Goal: Task Accomplishment & Management: Manage account settings

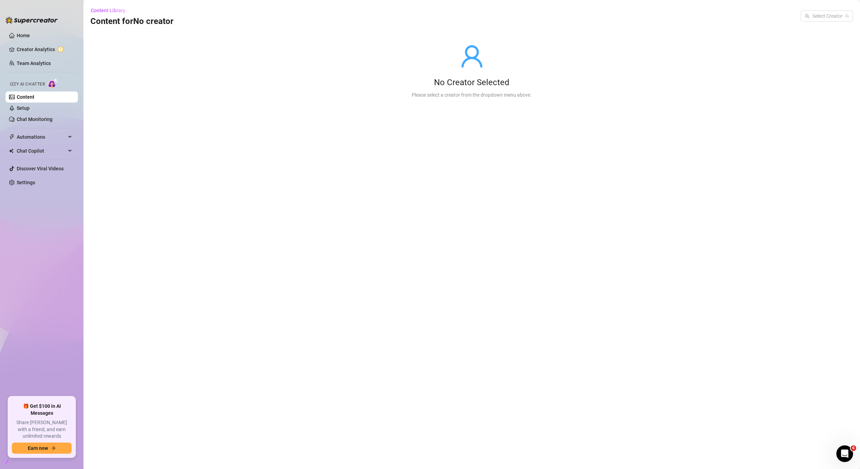
click at [34, 97] on link "Content" at bounding box center [26, 97] width 18 height 6
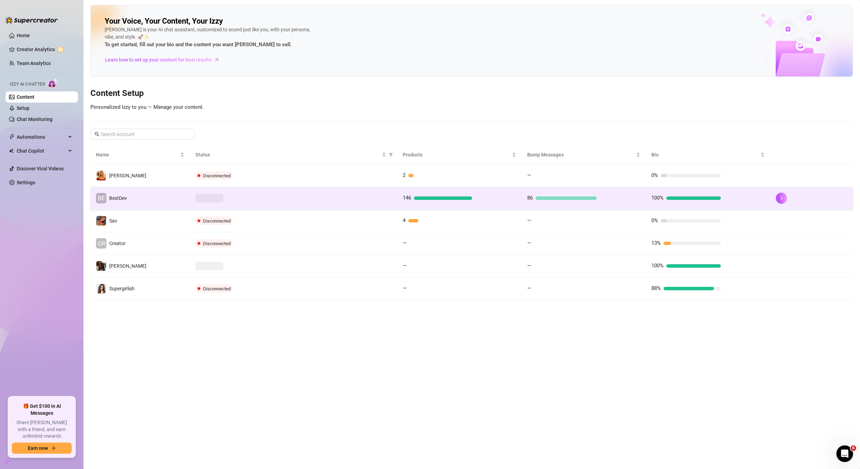
click at [295, 205] on td at bounding box center [293, 198] width 207 height 23
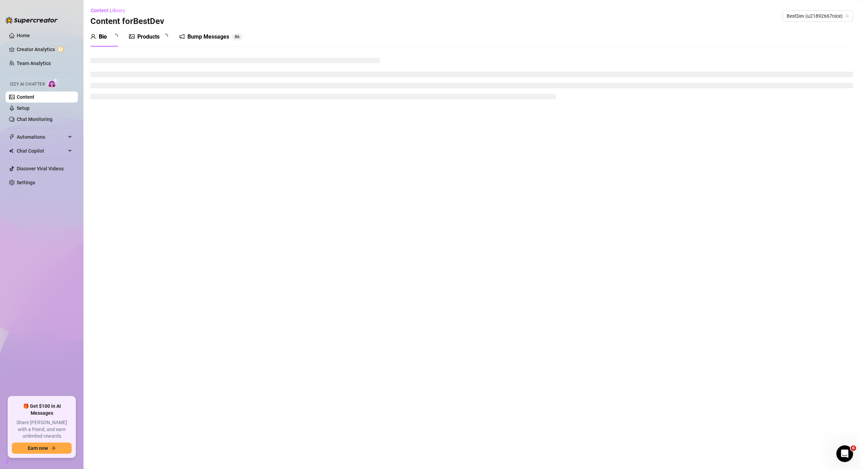
click at [211, 34] on div "Bump Messages" at bounding box center [208, 37] width 42 height 8
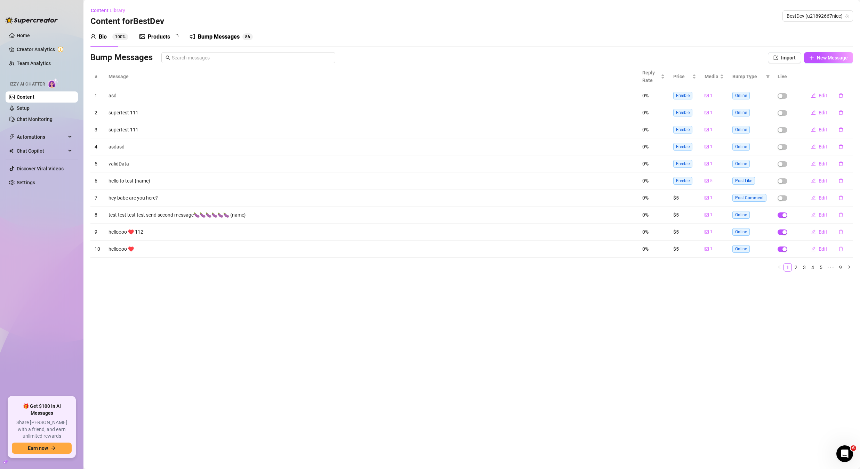
click at [211, 36] on div "Bump Messages" at bounding box center [219, 37] width 42 height 8
click at [797, 268] on link "2" at bounding box center [796, 268] width 8 height 8
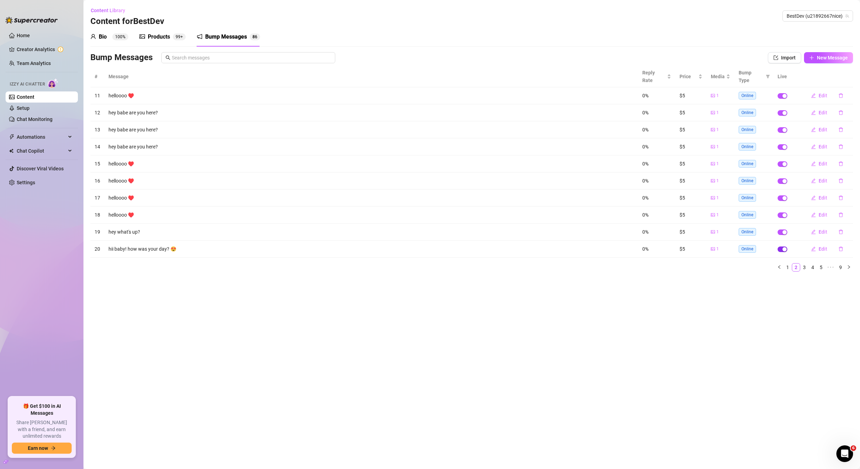
click at [783, 247] on div "button" at bounding box center [784, 249] width 4 height 4
click at [784, 230] on div "button" at bounding box center [784, 232] width 4 height 4
click at [785, 213] on div "button" at bounding box center [784, 215] width 4 height 4
click at [783, 196] on div "button" at bounding box center [784, 198] width 4 height 4
click at [781, 178] on span "button" at bounding box center [782, 181] width 10 height 6
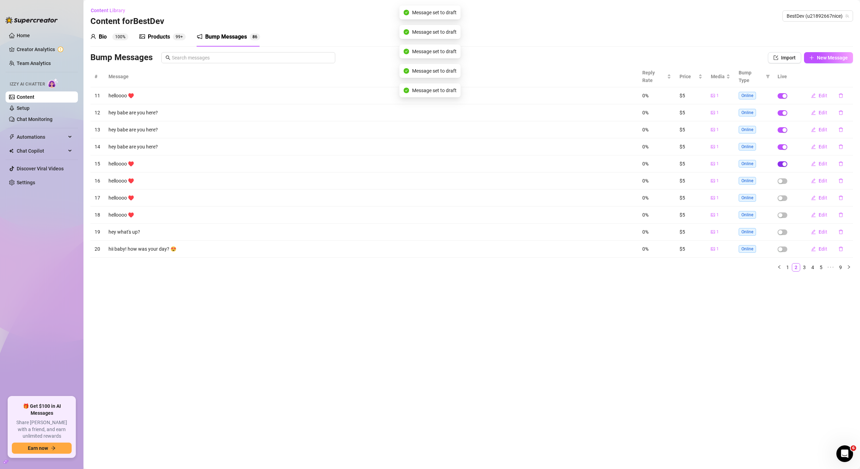
click at [782, 161] on button "button" at bounding box center [782, 164] width 10 height 6
click at [782, 145] on div "button" at bounding box center [784, 147] width 4 height 4
click at [785, 127] on span "button" at bounding box center [782, 130] width 10 height 6
click at [782, 106] on tbody "11 helloooo ♥️ 0% $5 1 Online Edit 12 hey babe are you here? 0% $5 1 Online Edi…" at bounding box center [471, 172] width 762 height 170
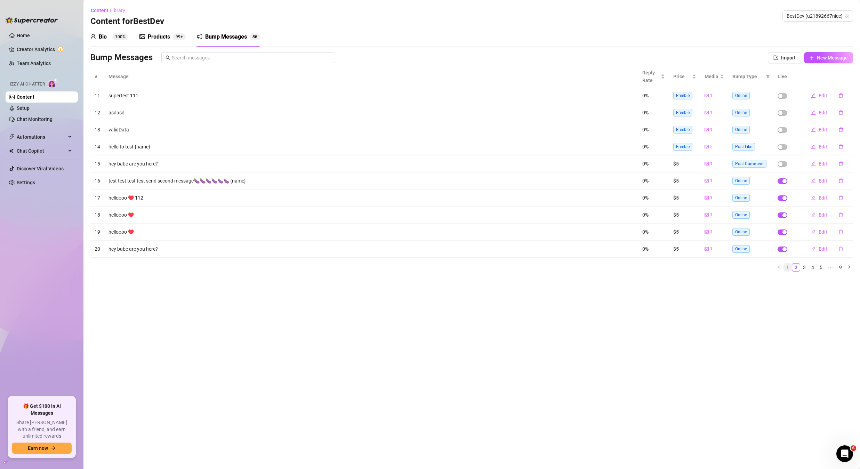
click at [785, 266] on link "1" at bounding box center [788, 268] width 8 height 8
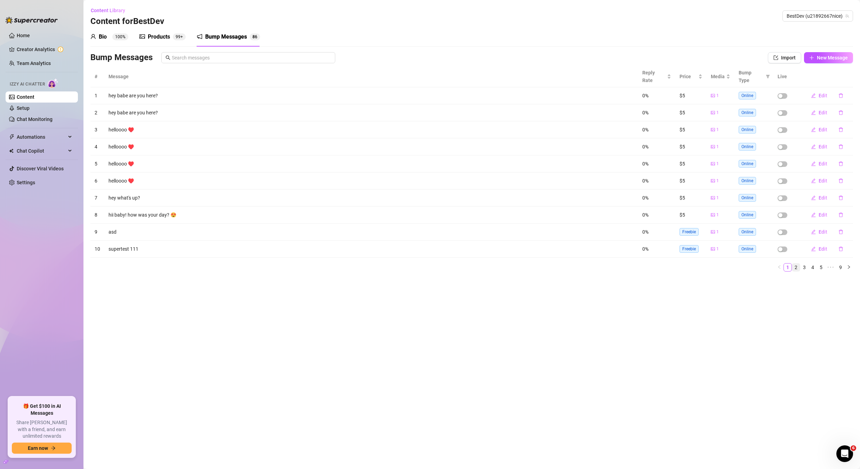
click at [796, 264] on link "2" at bounding box center [796, 268] width 8 height 8
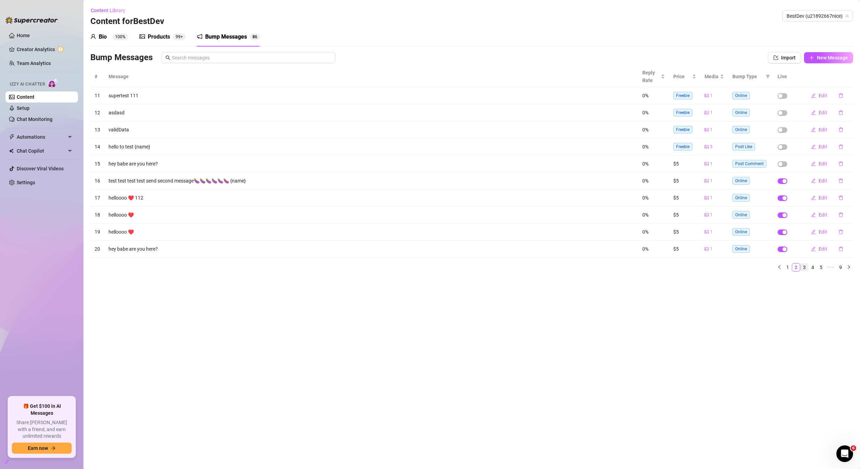
click at [803, 265] on link "3" at bounding box center [804, 268] width 8 height 8
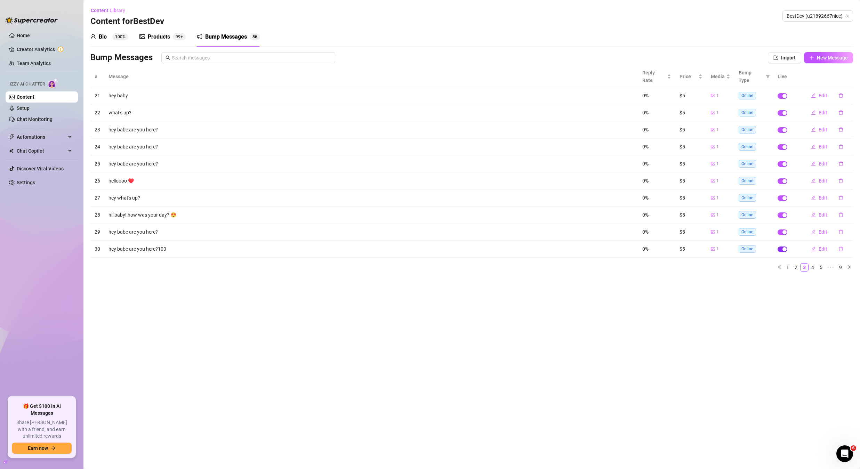
click at [781, 246] on span "button" at bounding box center [782, 249] width 10 height 6
click at [784, 230] on div "button" at bounding box center [784, 232] width 4 height 4
click at [785, 213] on div "button" at bounding box center [784, 215] width 4 height 4
click at [783, 196] on div "button" at bounding box center [784, 198] width 4 height 4
drag, startPoint x: 783, startPoint y: 173, endPoint x: 781, endPoint y: 165, distance: 8.9
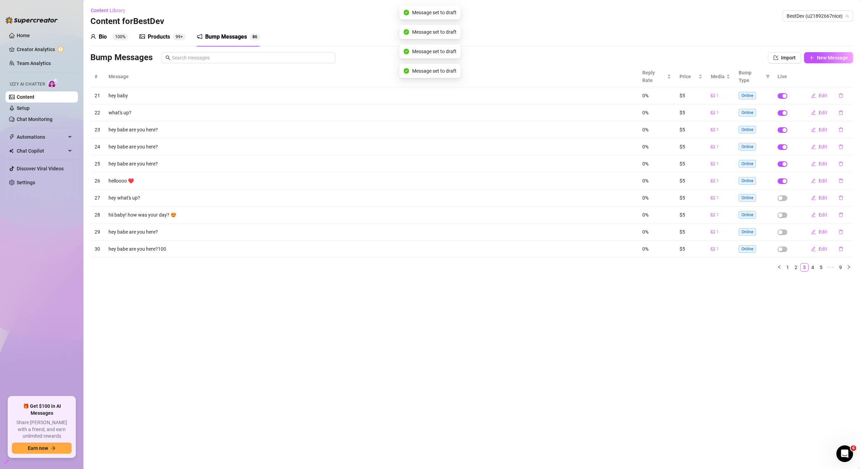
click at [783, 179] on div "button" at bounding box center [784, 181] width 4 height 4
click at [781, 161] on span "button" at bounding box center [782, 164] width 10 height 6
click at [781, 144] on span "button" at bounding box center [782, 147] width 10 height 6
click at [783, 128] on div "button" at bounding box center [784, 130] width 4 height 4
click at [783, 111] on div "button" at bounding box center [784, 113] width 4 height 4
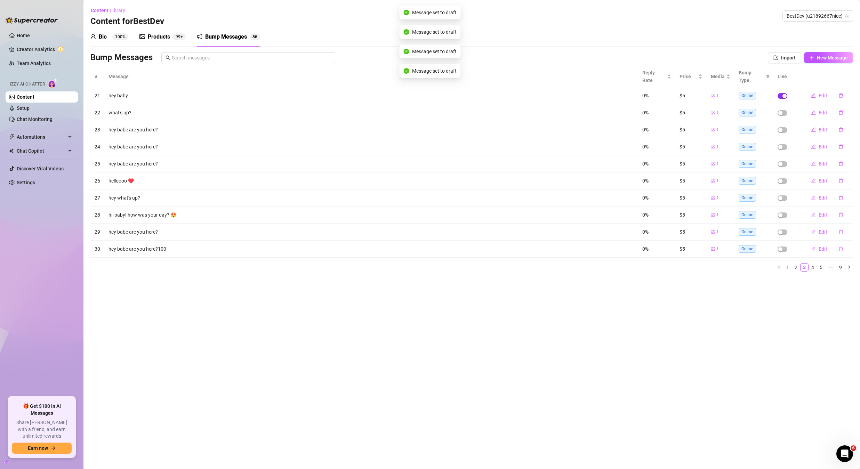
click at [783, 94] on div "button" at bounding box center [784, 96] width 4 height 4
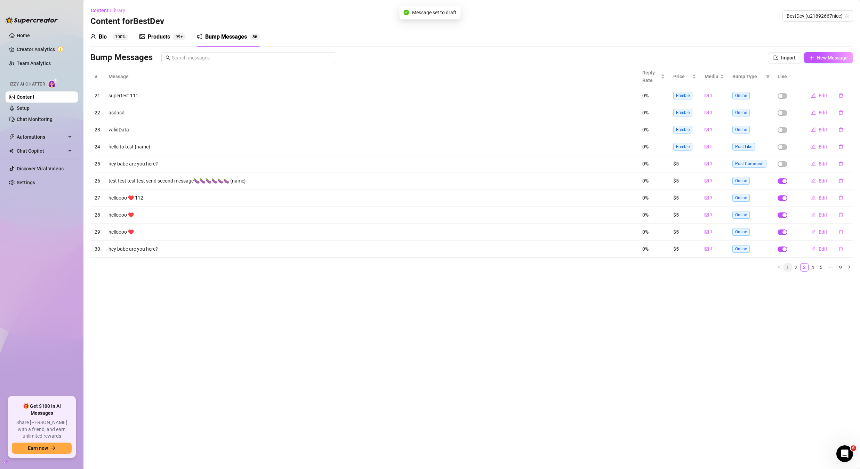
click at [788, 268] on link "1" at bounding box center [788, 268] width 8 height 8
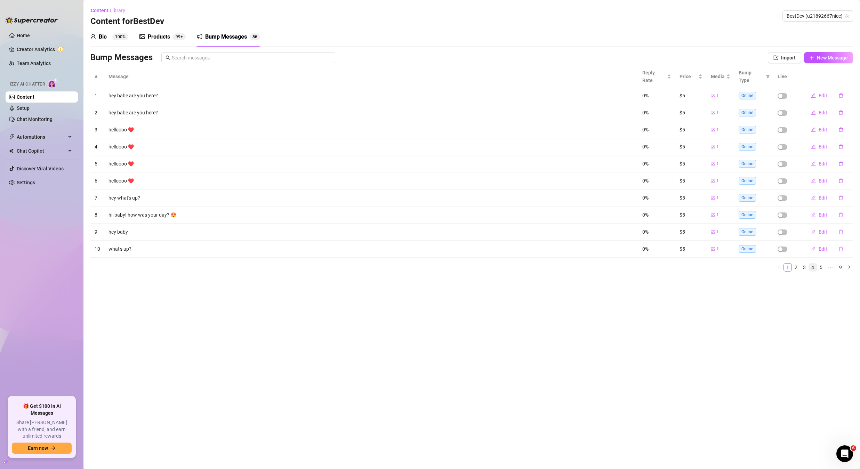
click at [812, 264] on link "4" at bounding box center [813, 268] width 8 height 8
click at [781, 246] on span "button" at bounding box center [782, 249] width 10 height 6
click at [784, 229] on span "button" at bounding box center [782, 232] width 10 height 6
click at [782, 213] on div "button" at bounding box center [784, 215] width 4 height 4
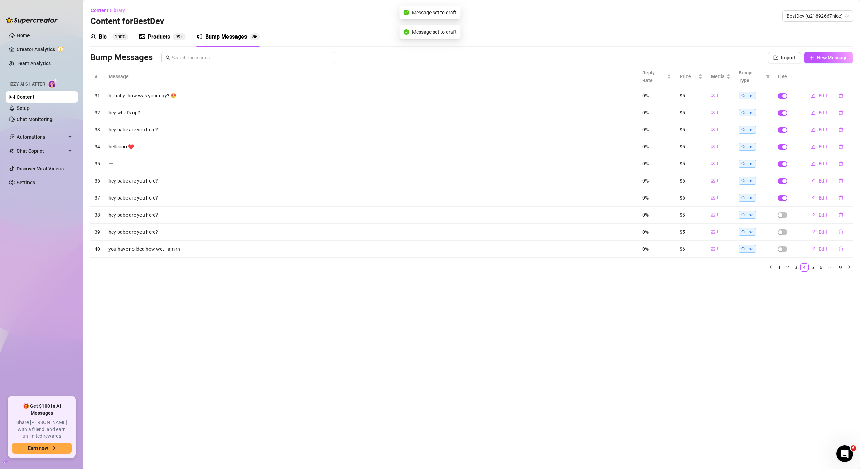
click at [782, 189] on td at bounding box center [787, 197] width 28 height 17
click at [783, 149] on div "button" at bounding box center [784, 147] width 4 height 4
click at [781, 212] on button "button" at bounding box center [782, 215] width 10 height 6
click at [783, 230] on div "button" at bounding box center [784, 232] width 4 height 4
click at [783, 246] on span "button" at bounding box center [782, 249] width 10 height 6
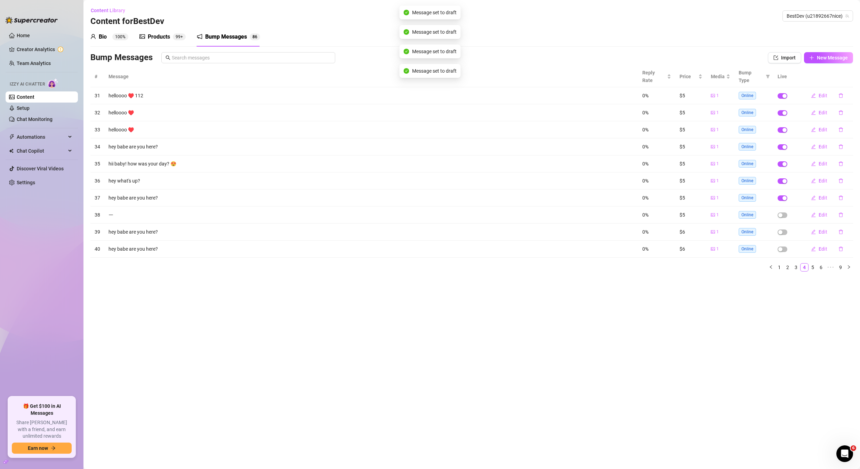
click at [782, 155] on td at bounding box center [787, 146] width 28 height 17
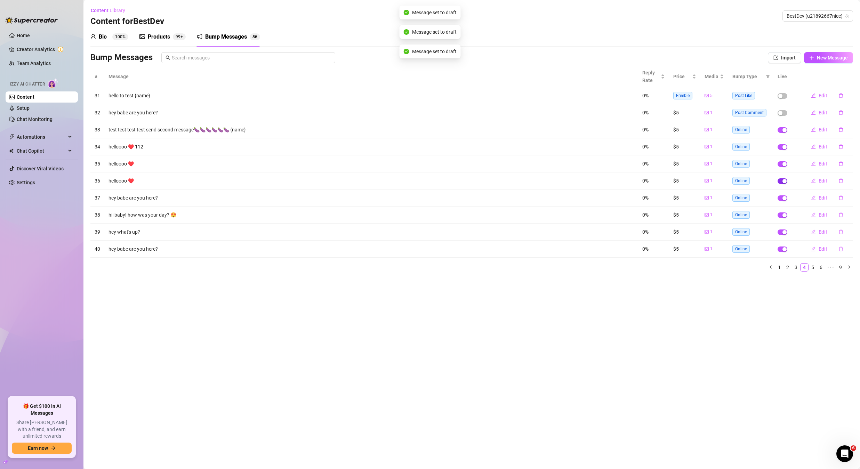
click at [783, 183] on div "button" at bounding box center [784, 181] width 4 height 4
click at [783, 165] on div "button" at bounding box center [784, 164] width 4 height 4
click at [782, 148] on button "button" at bounding box center [782, 147] width 10 height 6
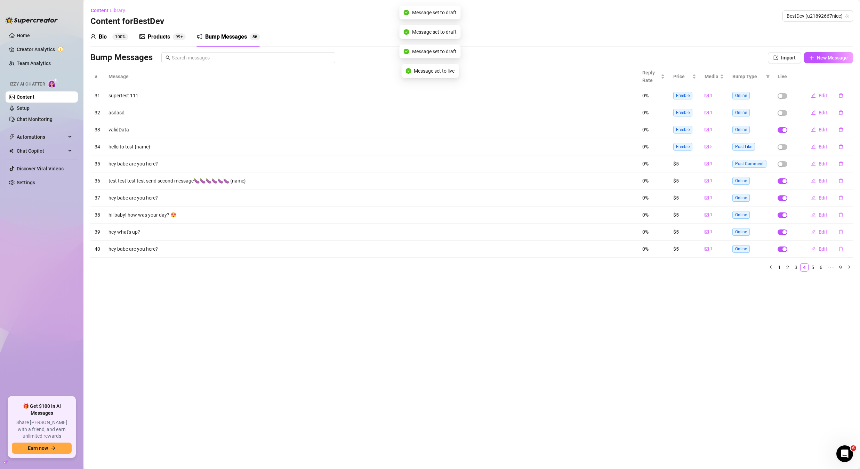
drag, startPoint x: 785, startPoint y: 197, endPoint x: 783, endPoint y: 212, distance: 15.2
click at [785, 197] on div "button" at bounding box center [784, 198] width 4 height 4
click at [783, 217] on div "button" at bounding box center [784, 215] width 4 height 4
click at [784, 233] on div "button" at bounding box center [784, 232] width 4 height 4
click at [785, 250] on div "button" at bounding box center [784, 249] width 4 height 4
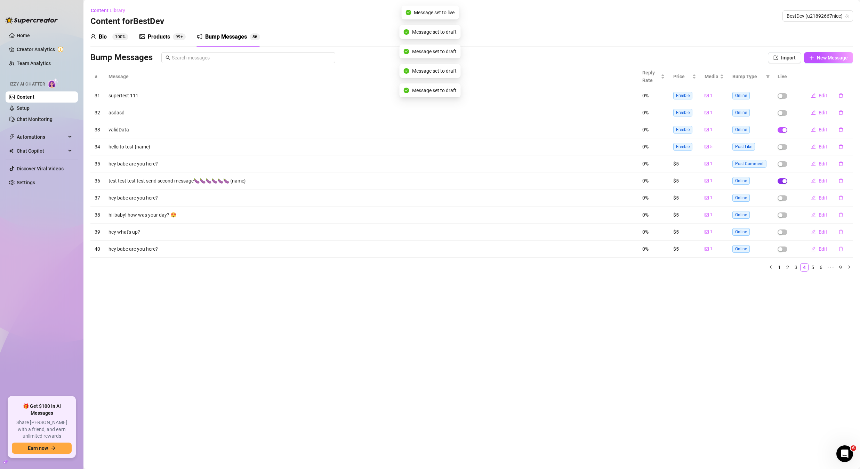
click at [785, 181] on div "button" at bounding box center [784, 181] width 4 height 4
click at [781, 130] on span "button" at bounding box center [782, 130] width 10 height 6
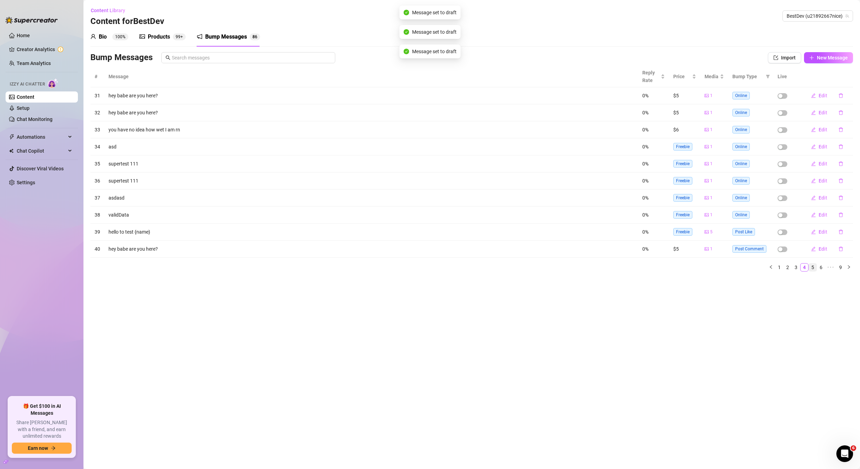
click at [813, 268] on link "5" at bounding box center [813, 268] width 8 height 8
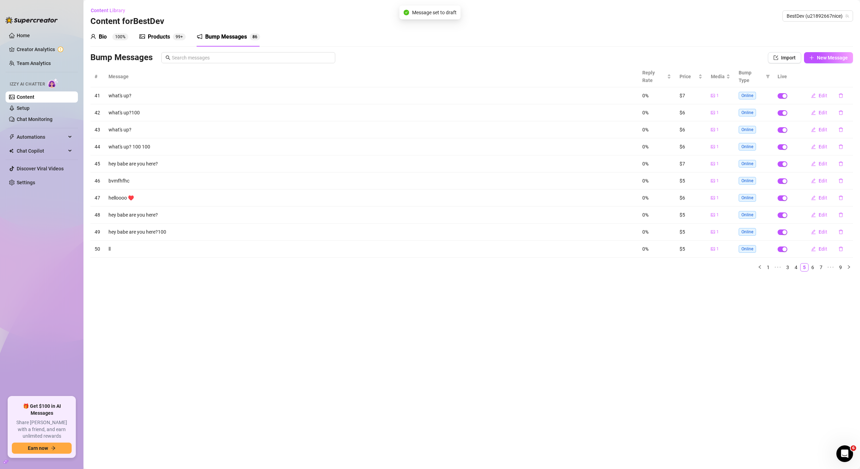
click at [783, 247] on div "button" at bounding box center [784, 249] width 4 height 4
click at [785, 230] on div "button" at bounding box center [784, 232] width 4 height 4
click at [784, 212] on button "button" at bounding box center [782, 215] width 10 height 6
click at [783, 196] on div "button" at bounding box center [784, 198] width 4 height 4
click at [784, 172] on td at bounding box center [787, 180] width 28 height 17
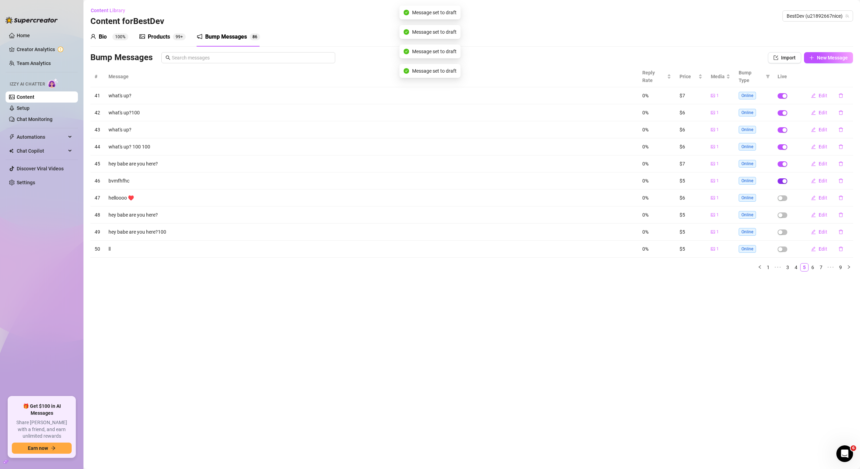
click at [785, 172] on tbody "41 what's up? 0% $7 1 Online Edit 42 what's up?100 0% $6 1 Online Edit 43 what'…" at bounding box center [471, 172] width 762 height 170
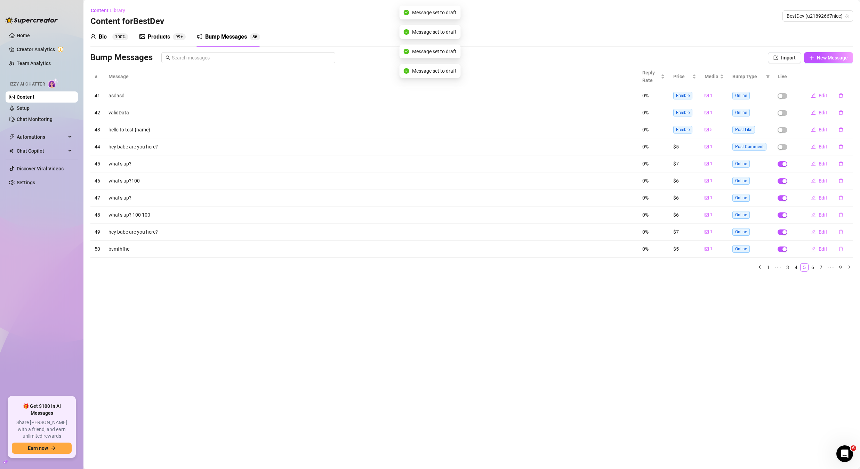
click at [783, 158] on td at bounding box center [787, 163] width 28 height 17
click at [782, 164] on span "button" at bounding box center [782, 164] width 10 height 6
click at [783, 181] on div "button" at bounding box center [784, 181] width 4 height 4
click at [784, 198] on div "button" at bounding box center [784, 198] width 4 height 4
click at [784, 214] on div "button" at bounding box center [784, 215] width 4 height 4
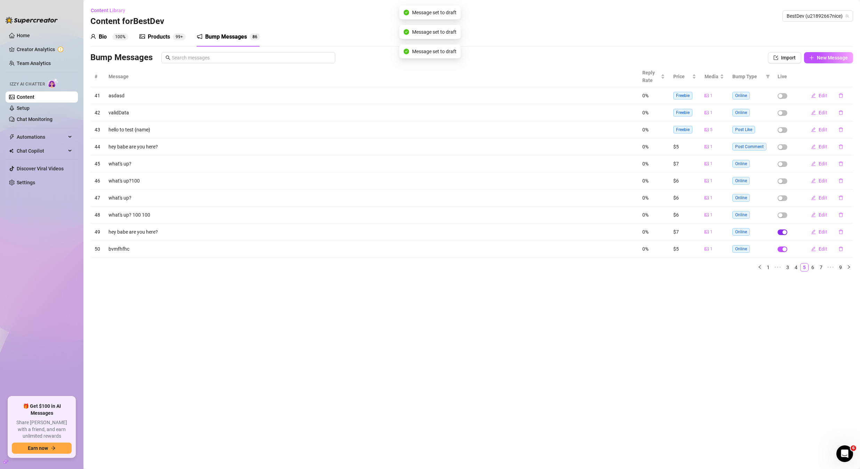
click at [784, 229] on td at bounding box center [787, 232] width 28 height 17
click at [784, 231] on div "button" at bounding box center [784, 232] width 4 height 4
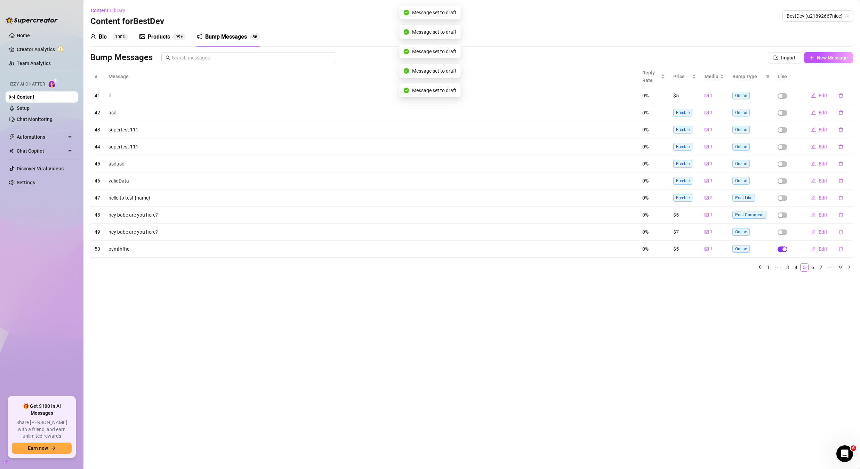
click at [784, 251] on div "button" at bounding box center [784, 249] width 4 height 4
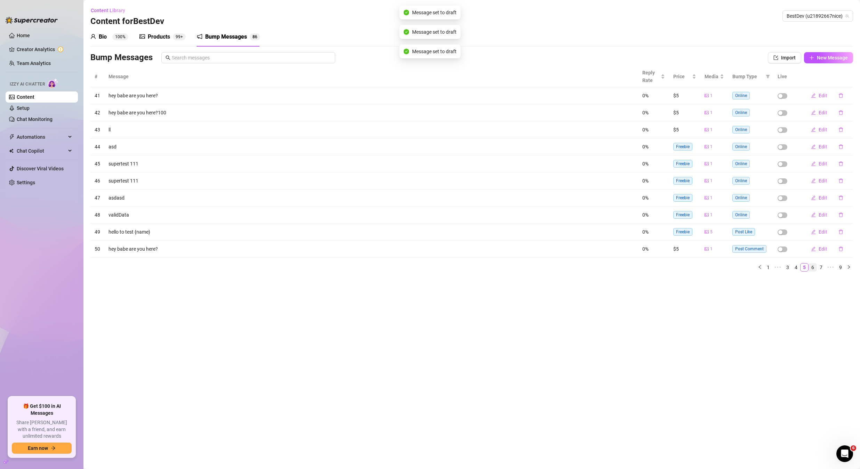
click at [814, 268] on link "6" at bounding box center [813, 268] width 8 height 8
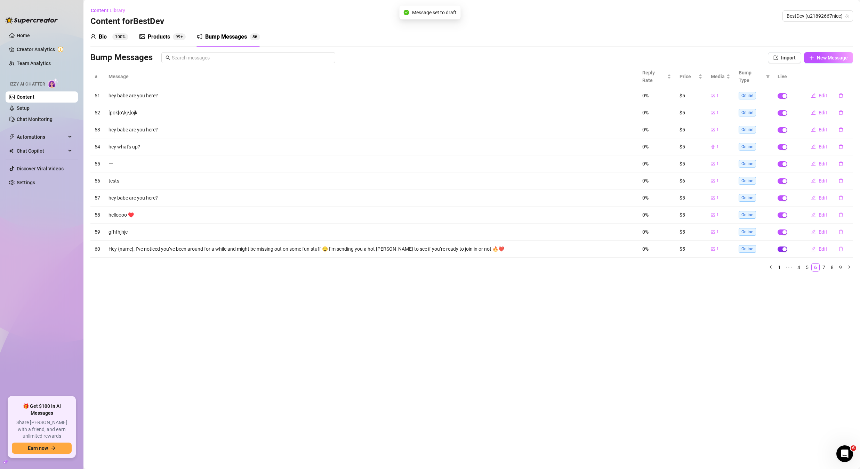
click at [783, 247] on div "button" at bounding box center [784, 249] width 4 height 4
click at [783, 230] on div "button" at bounding box center [784, 232] width 4 height 4
click at [783, 206] on td at bounding box center [787, 214] width 28 height 17
click at [783, 213] on div "button" at bounding box center [784, 215] width 4 height 4
click at [783, 196] on div "button" at bounding box center [784, 198] width 4 height 4
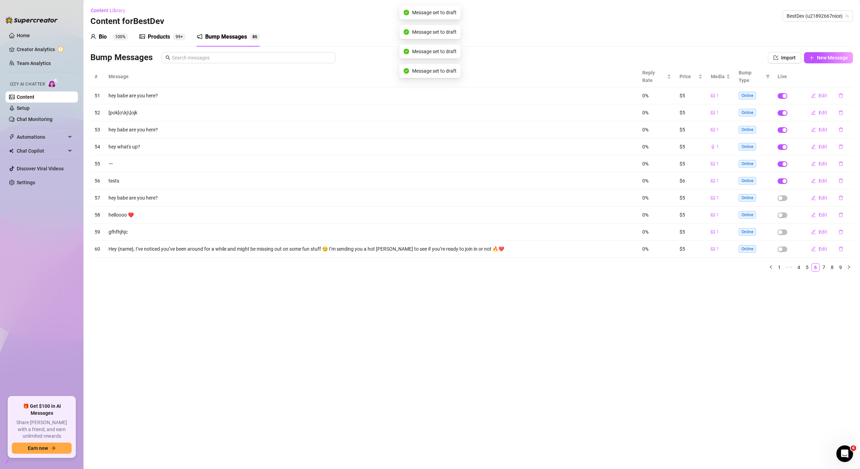
click at [784, 172] on td at bounding box center [787, 180] width 28 height 17
click at [783, 121] on td at bounding box center [787, 112] width 28 height 17
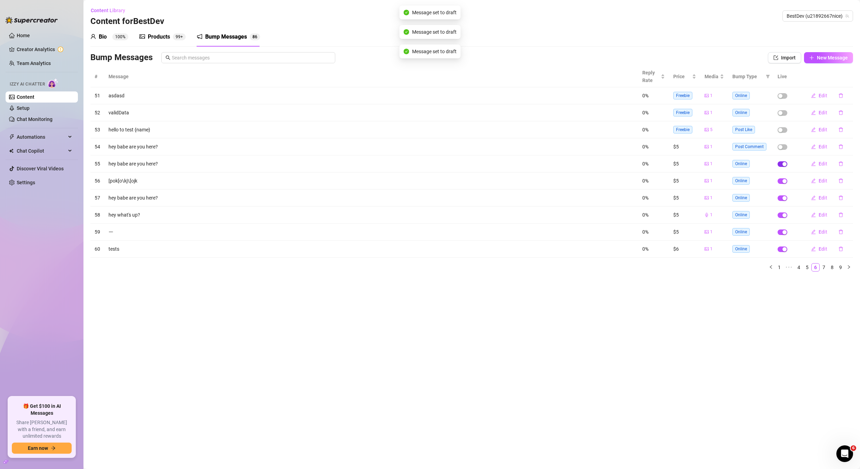
click at [782, 164] on span "button" at bounding box center [782, 164] width 10 height 6
click at [784, 180] on div "button" at bounding box center [784, 181] width 4 height 4
click at [784, 197] on div "button" at bounding box center [784, 198] width 4 height 4
click at [784, 213] on div "button" at bounding box center [784, 215] width 4 height 4
click at [782, 229] on td at bounding box center [787, 232] width 28 height 17
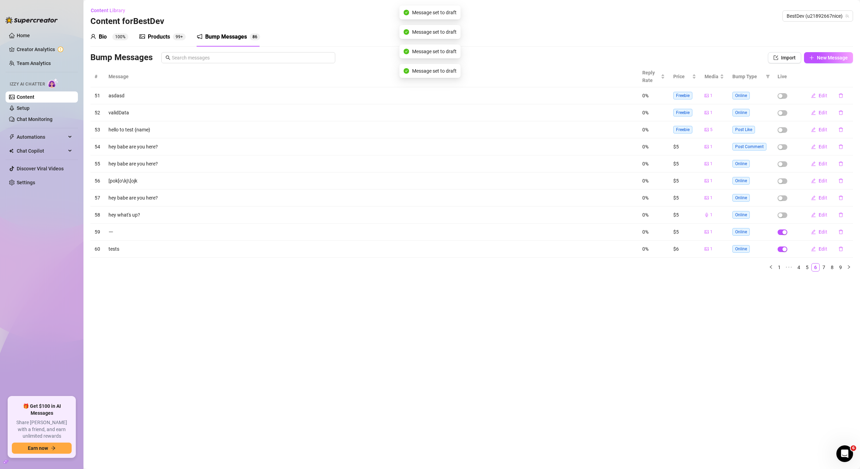
click at [782, 232] on div "button" at bounding box center [784, 232] width 4 height 4
click at [784, 248] on button "button" at bounding box center [782, 249] width 10 height 6
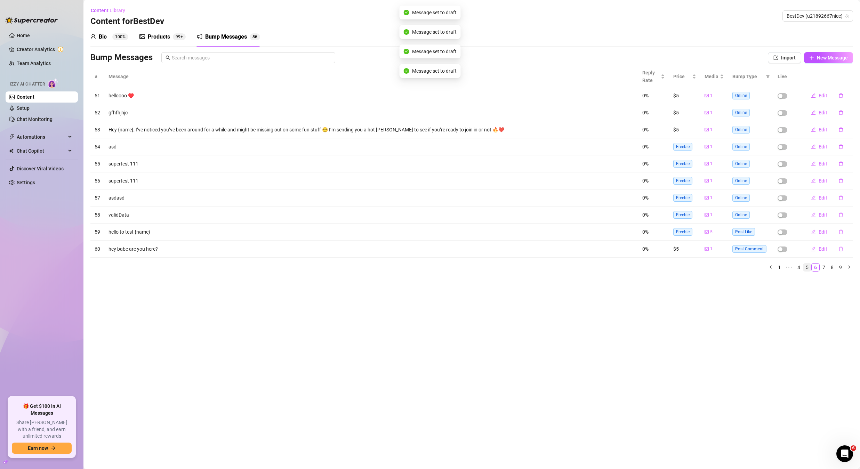
click at [803, 268] on link "5" at bounding box center [807, 268] width 8 height 8
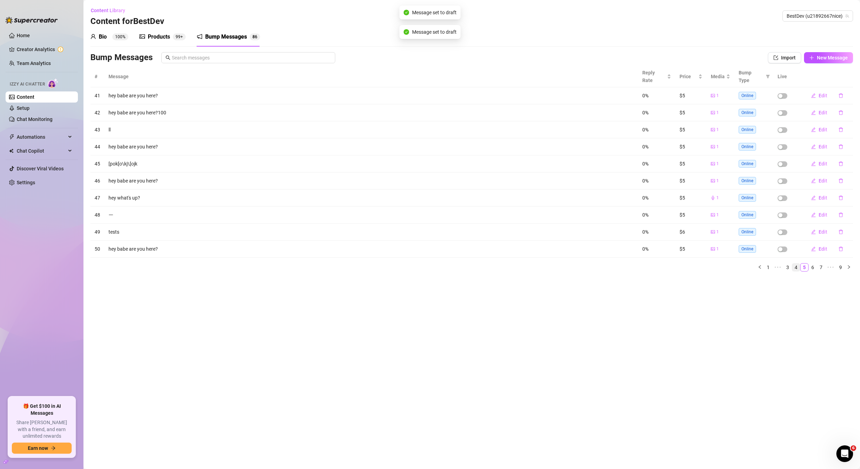
click at [793, 264] on link "4" at bounding box center [796, 268] width 8 height 8
click at [790, 264] on link "2" at bounding box center [788, 268] width 8 height 8
click at [819, 264] on link "5" at bounding box center [821, 268] width 8 height 8
click at [813, 264] on link "6" at bounding box center [813, 268] width 8 height 8
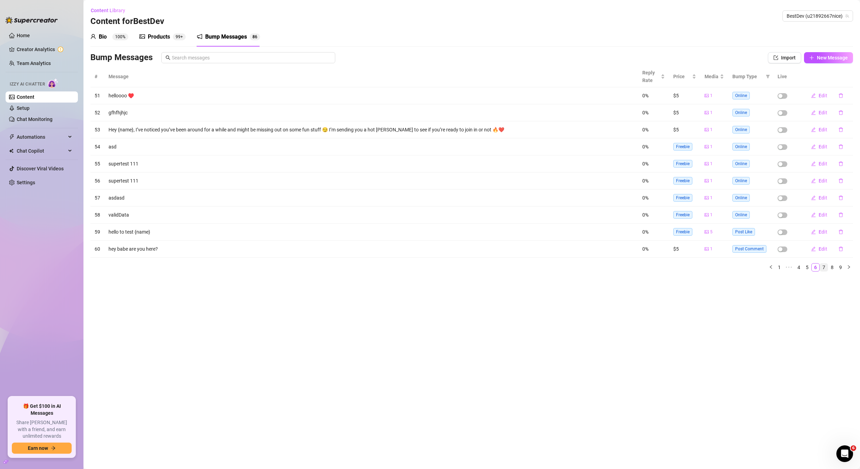
click at [820, 267] on link "7" at bounding box center [824, 268] width 8 height 8
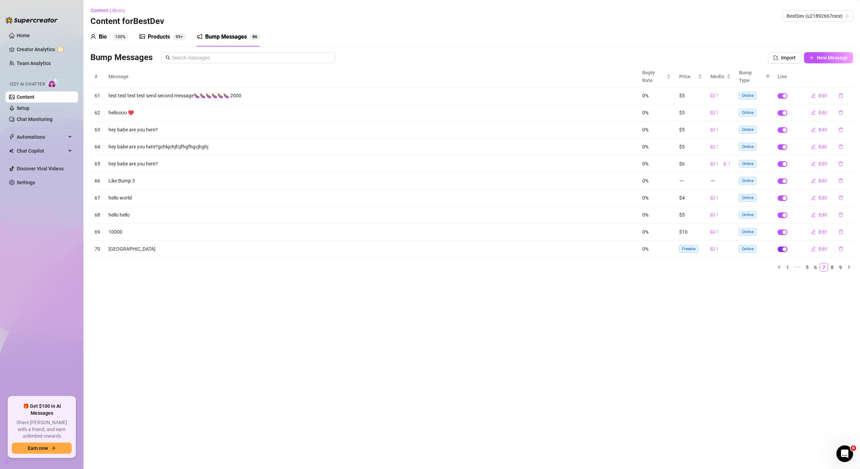
click at [781, 249] on span "button" at bounding box center [782, 249] width 10 height 6
click at [781, 234] on span "button" at bounding box center [782, 232] width 10 height 6
click at [782, 215] on div "button" at bounding box center [784, 215] width 4 height 4
click at [783, 196] on span "button" at bounding box center [782, 198] width 10 height 6
click at [785, 181] on div "button" at bounding box center [784, 181] width 4 height 4
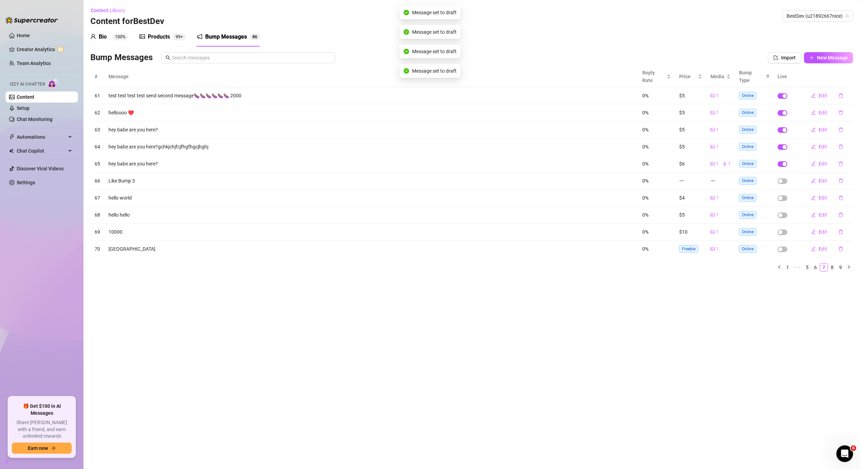
click at [783, 167] on tbody "61 test test test test send second message🍆🍆🍆🍆🍆🍆 2000 0% $5 1 Online Edit 62 he…" at bounding box center [471, 172] width 762 height 170
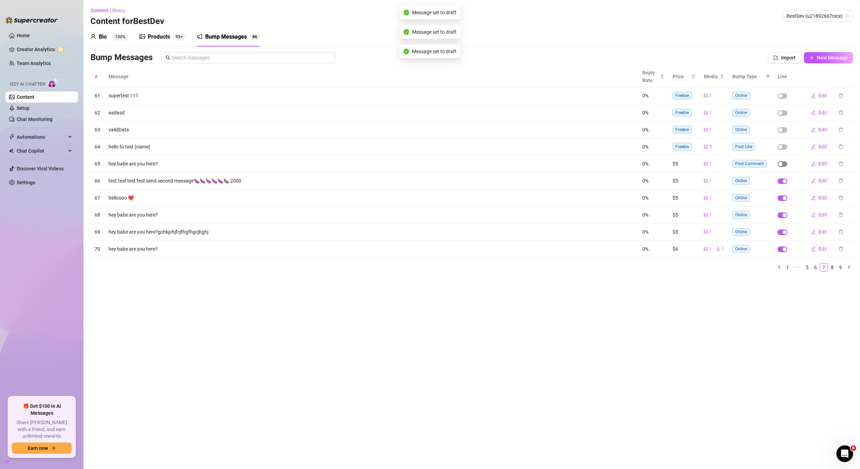
click at [782, 165] on div "button" at bounding box center [780, 164] width 4 height 4
click at [783, 172] on td at bounding box center [787, 180] width 28 height 17
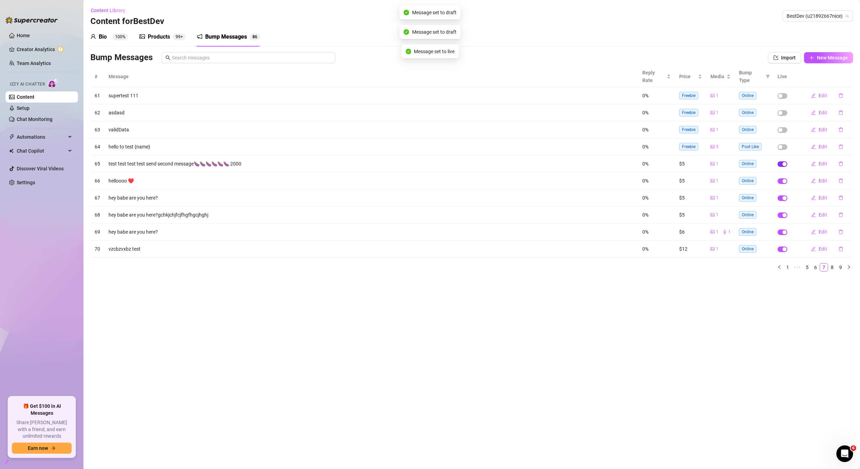
click at [783, 166] on span "button" at bounding box center [782, 164] width 10 height 6
click at [784, 180] on div "button" at bounding box center [784, 181] width 4 height 4
click at [783, 251] on div "button" at bounding box center [784, 249] width 4 height 4
click at [784, 233] on div "button" at bounding box center [784, 232] width 4 height 4
click at [783, 217] on div "button" at bounding box center [784, 215] width 4 height 4
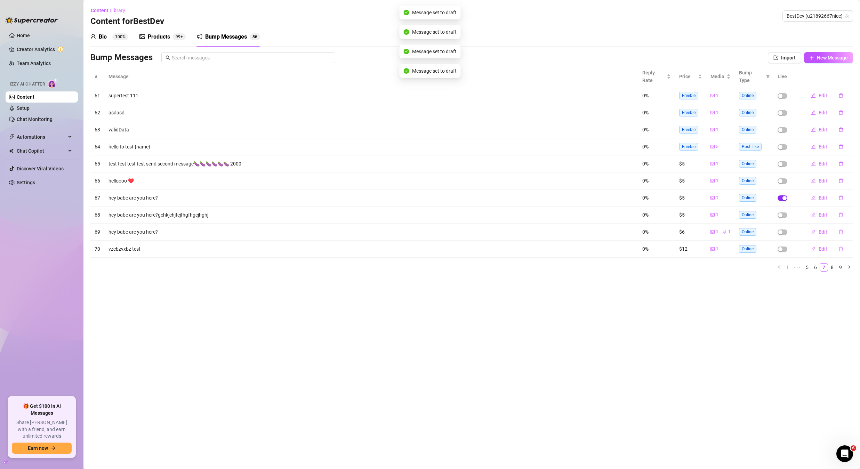
click at [783, 200] on div "button" at bounding box center [784, 198] width 4 height 4
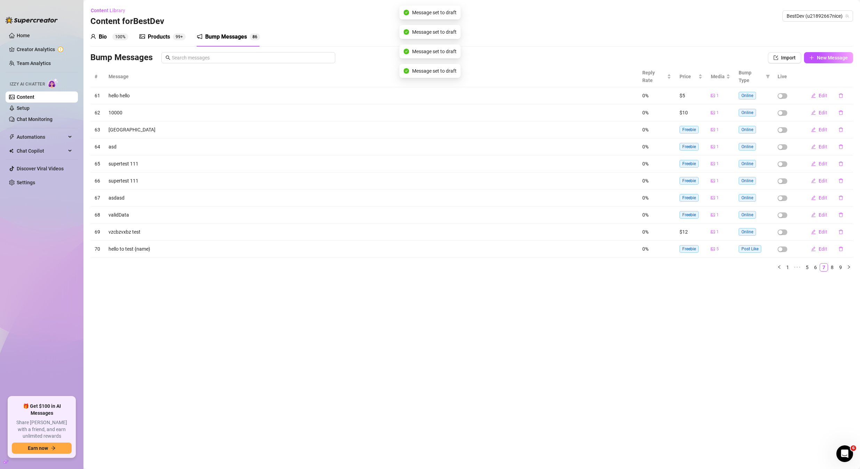
click at [828, 268] on div "# Message Reply Rate Price Media Bump Type Live 61 hello hello 0% $5 1 Online E…" at bounding box center [471, 171] width 762 height 211
click at [830, 264] on link "8" at bounding box center [832, 268] width 8 height 8
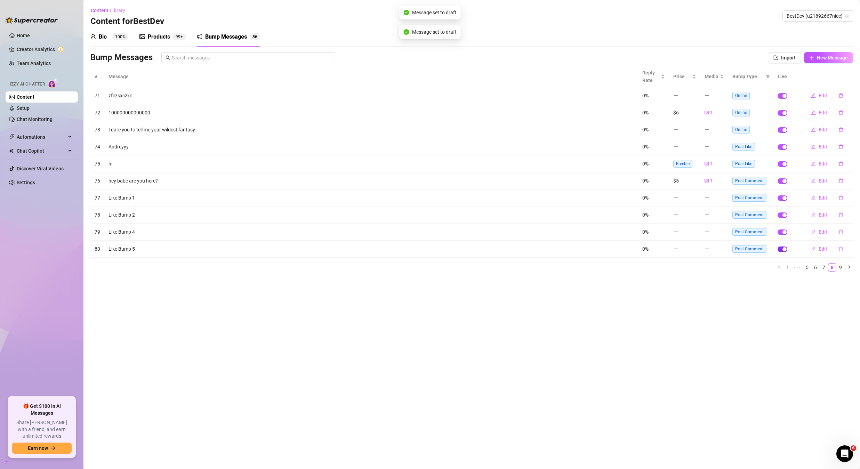
click at [783, 247] on div "button" at bounding box center [784, 249] width 4 height 4
click at [783, 233] on div "button" at bounding box center [784, 232] width 4 height 4
click at [783, 217] on div "button" at bounding box center [784, 215] width 4 height 4
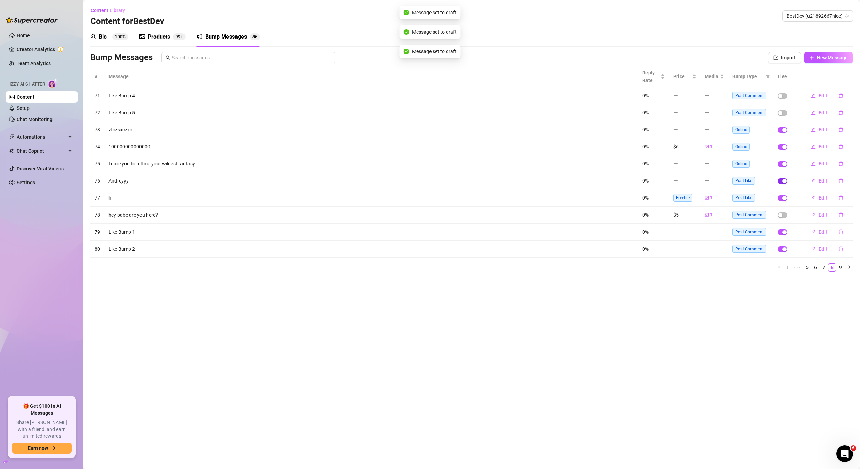
click at [786, 183] on div "button" at bounding box center [784, 181] width 4 height 4
click at [784, 183] on div "button" at bounding box center [784, 181] width 4 height 4
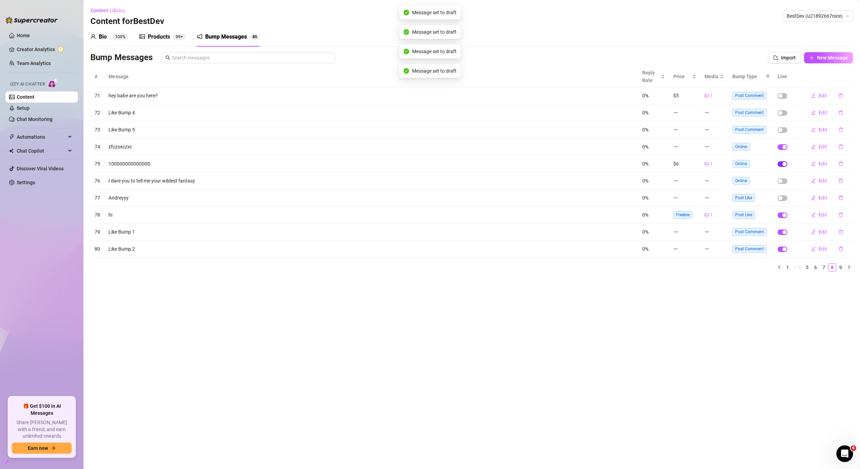
click at [784, 164] on div "button" at bounding box center [784, 164] width 4 height 4
click at [786, 153] on td at bounding box center [787, 146] width 28 height 17
click at [785, 99] on span "button" at bounding box center [782, 96] width 10 height 6
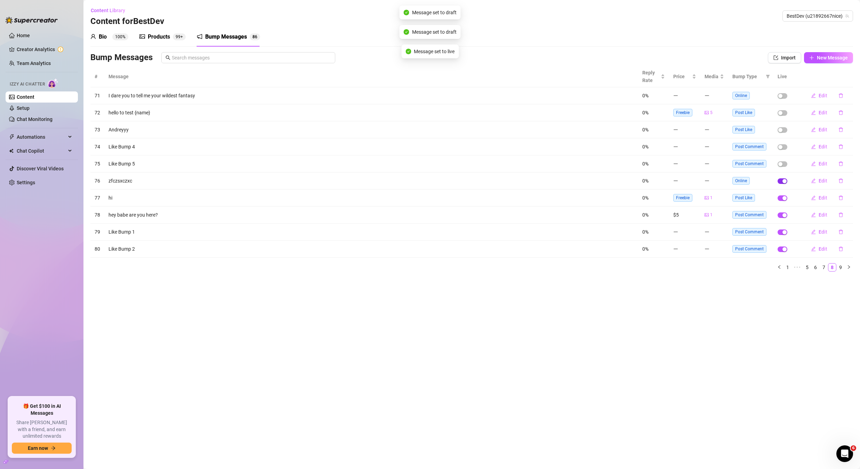
click at [785, 183] on div "button" at bounding box center [784, 181] width 4 height 4
click at [783, 198] on div "button" at bounding box center [784, 198] width 4 height 4
click at [785, 218] on td at bounding box center [787, 214] width 28 height 17
click at [783, 235] on span "button" at bounding box center [782, 232] width 10 height 6
click at [783, 249] on div "button" at bounding box center [784, 249] width 4 height 4
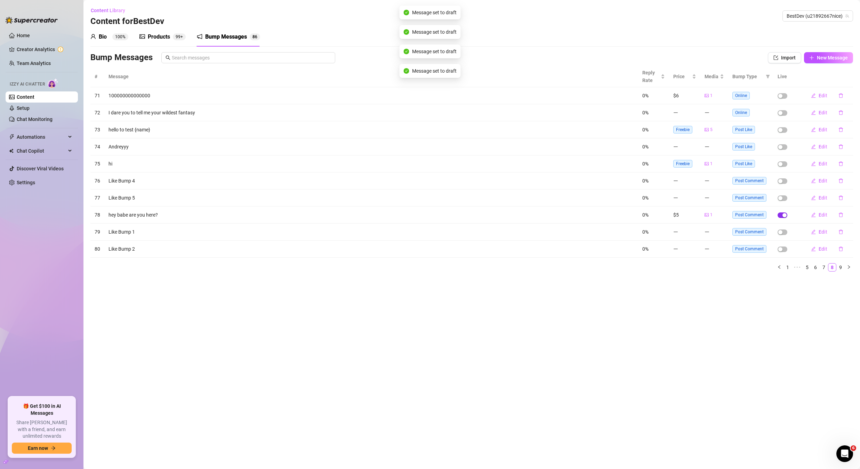
click at [787, 216] on td at bounding box center [787, 214] width 28 height 17
click at [786, 216] on span "button" at bounding box center [782, 215] width 10 height 6
click at [783, 250] on div "button" at bounding box center [784, 249] width 4 height 4
click at [785, 218] on span "button" at bounding box center [782, 215] width 10 height 6
click at [786, 248] on div "button" at bounding box center [784, 249] width 4 height 4
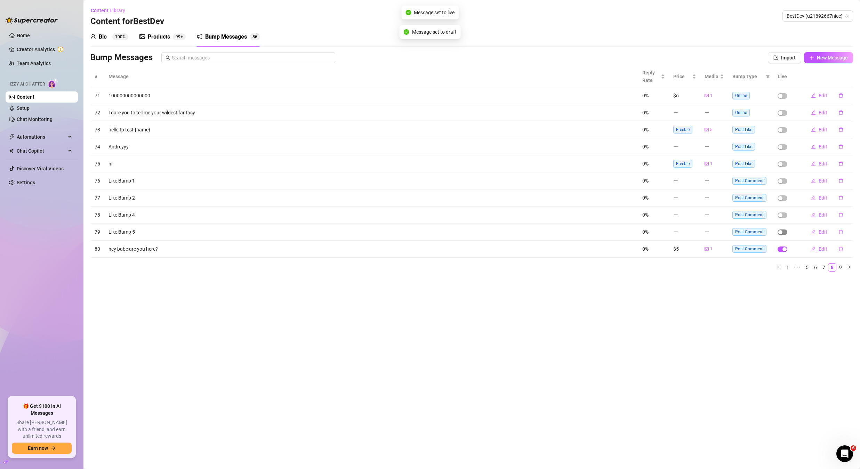
click at [783, 234] on span "button" at bounding box center [782, 232] width 10 height 6
click at [785, 250] on div "button" at bounding box center [784, 249] width 4 height 4
click at [784, 232] on div "button" at bounding box center [784, 232] width 4 height 4
click at [837, 267] on link "9" at bounding box center [840, 268] width 8 height 8
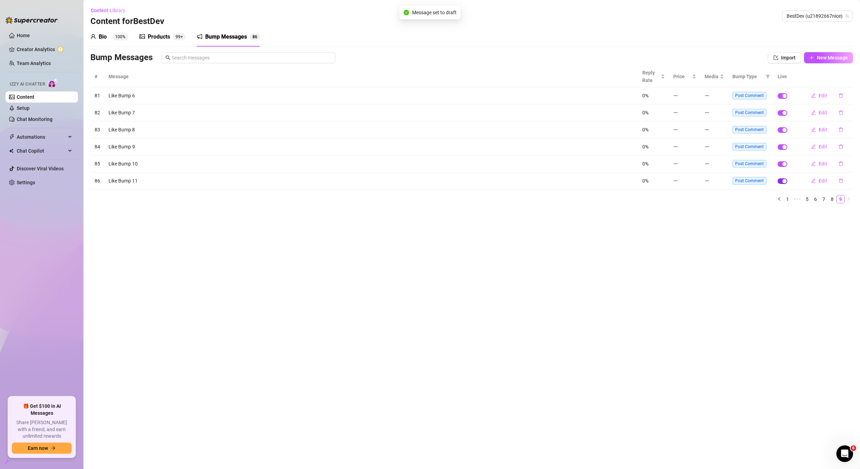
click at [785, 181] on div "button" at bounding box center [784, 181] width 4 height 4
click at [783, 166] on span "button" at bounding box center [782, 164] width 10 height 6
click at [783, 130] on div "button" at bounding box center [784, 130] width 4 height 4
click at [783, 151] on td at bounding box center [787, 146] width 28 height 17
click at [784, 148] on div "button" at bounding box center [784, 147] width 4 height 4
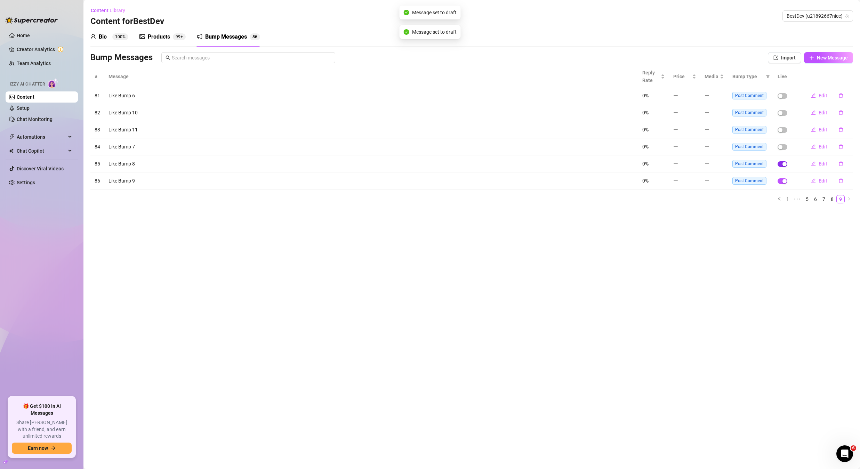
drag, startPoint x: 783, startPoint y: 162, endPoint x: 783, endPoint y: 167, distance: 4.2
click at [783, 162] on div "button" at bounding box center [784, 164] width 4 height 4
click at [783, 180] on div "button" at bounding box center [784, 181] width 4 height 4
click at [832, 200] on link "8" at bounding box center [832, 199] width 8 height 8
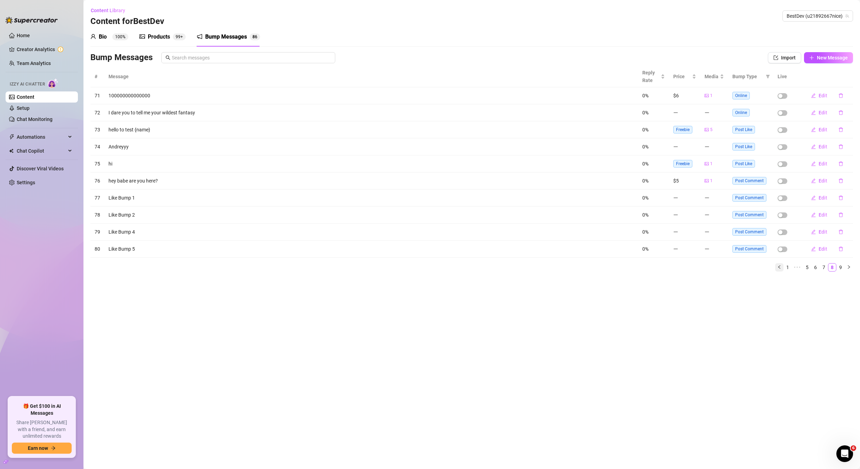
click at [776, 268] on button "button" at bounding box center [779, 267] width 8 height 8
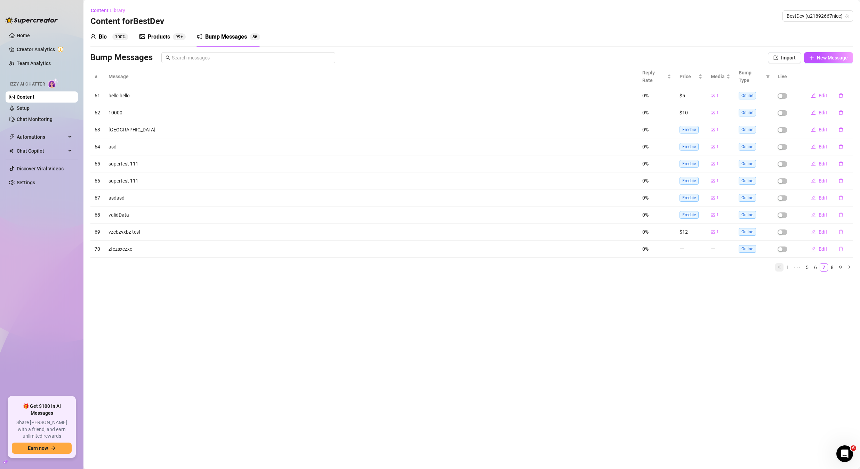
click at [780, 265] on icon "left" at bounding box center [779, 267] width 4 height 4
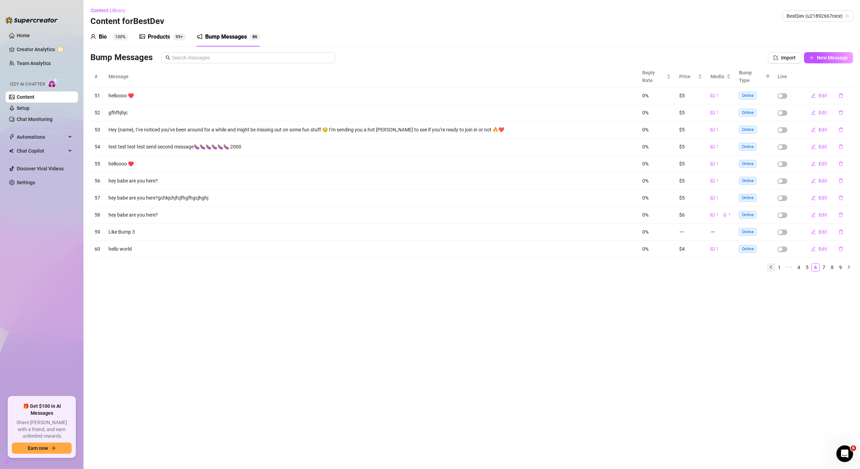
click at [772, 269] on icon "left" at bounding box center [771, 267] width 4 height 4
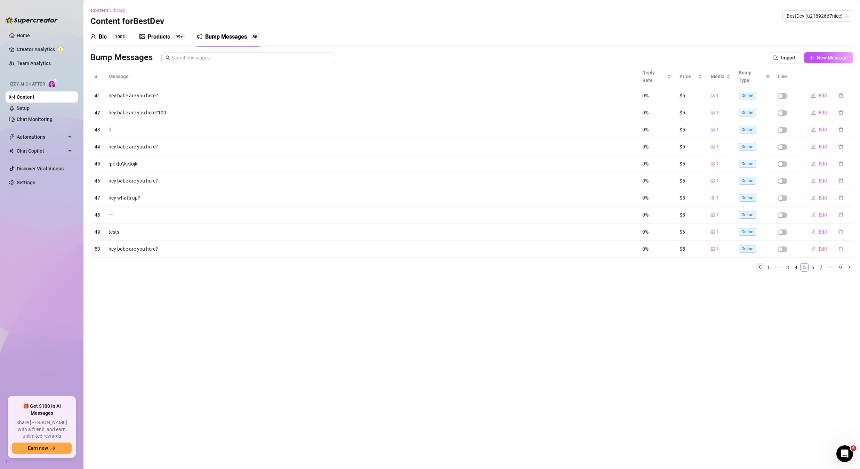
click at [763, 263] on button "button" at bounding box center [759, 267] width 8 height 8
click at [775, 264] on link "1" at bounding box center [779, 268] width 8 height 8
click at [795, 264] on link "2" at bounding box center [796, 268] width 8 height 8
click at [803, 264] on link "3" at bounding box center [804, 268] width 8 height 8
click at [812, 264] on link "4" at bounding box center [813, 268] width 8 height 8
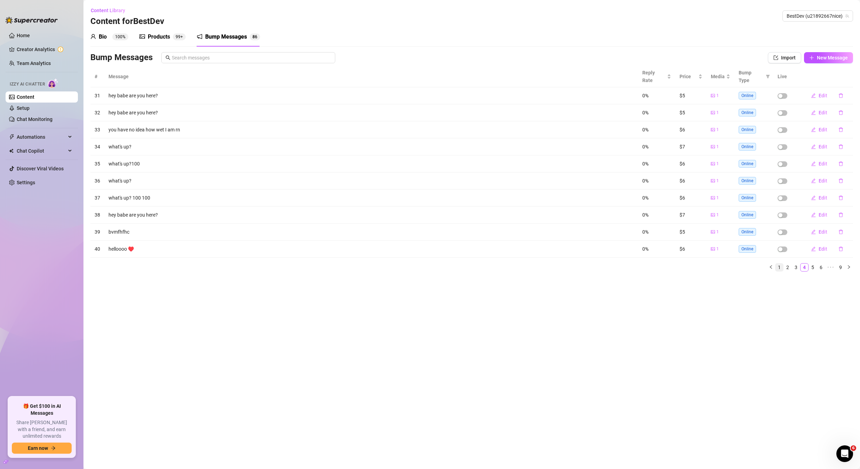
click at [779, 264] on link "1" at bounding box center [779, 268] width 8 height 8
click at [846, 265] on icon "right" at bounding box center [848, 267] width 4 height 4
click at [849, 265] on icon "right" at bounding box center [849, 266] width 2 height 3
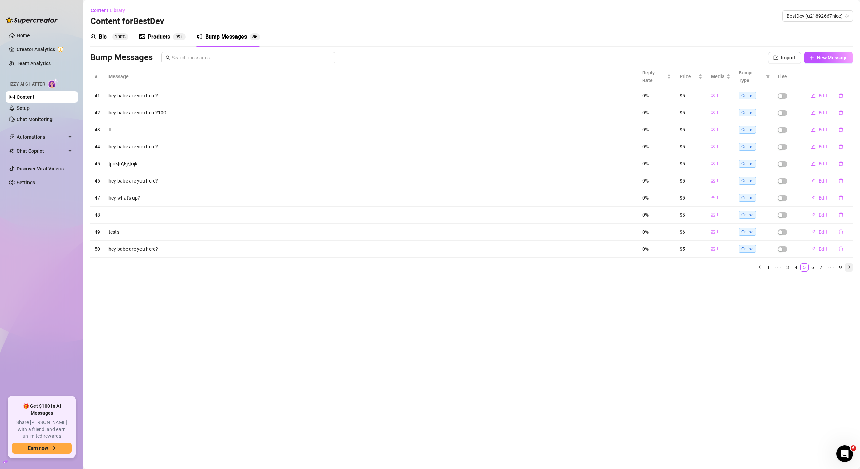
click at [849, 265] on icon "right" at bounding box center [849, 266] width 2 height 3
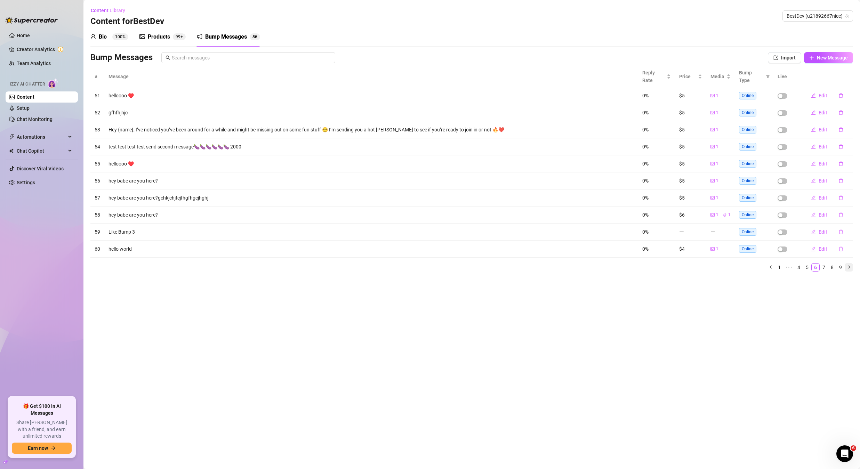
click at [850, 266] on icon "right" at bounding box center [848, 267] width 4 height 4
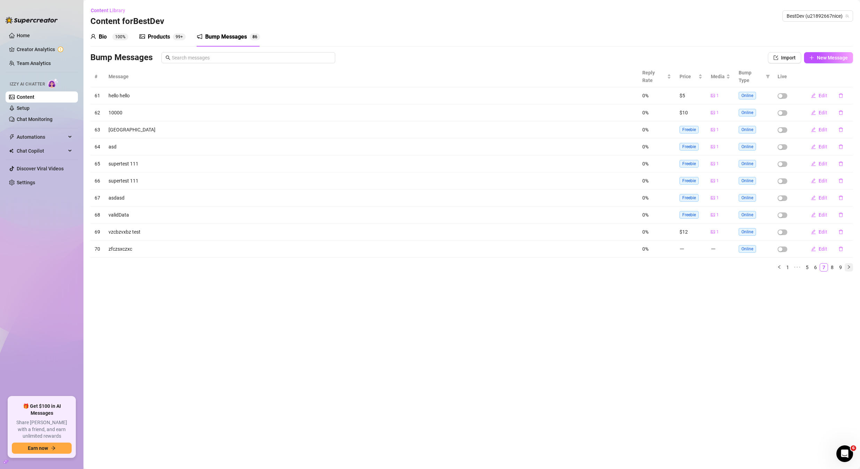
click at [850, 265] on icon "right" at bounding box center [848, 267] width 4 height 4
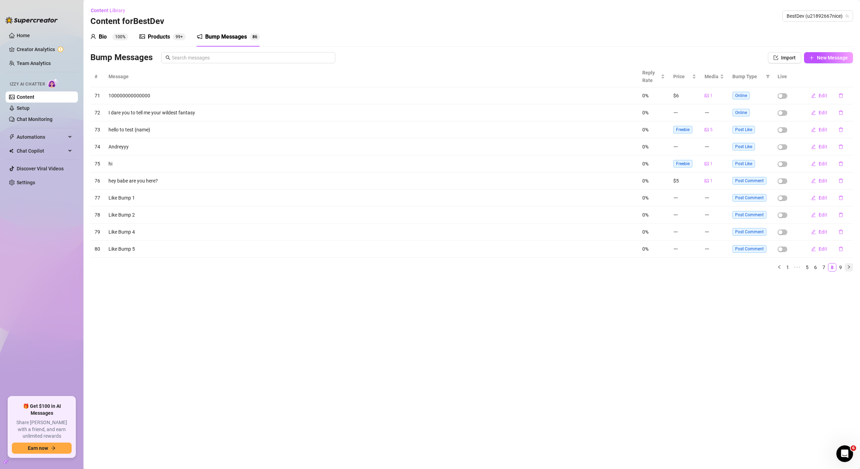
click at [850, 266] on icon "right" at bounding box center [848, 267] width 4 height 4
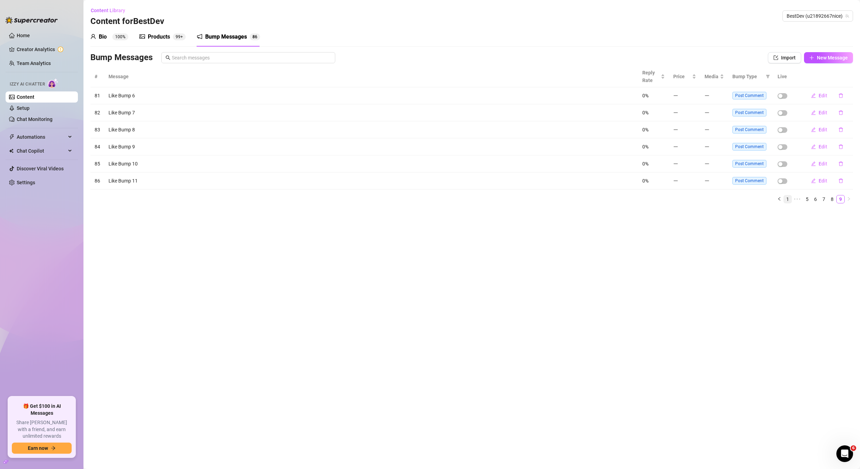
click at [786, 200] on link "1" at bounding box center [788, 199] width 8 height 8
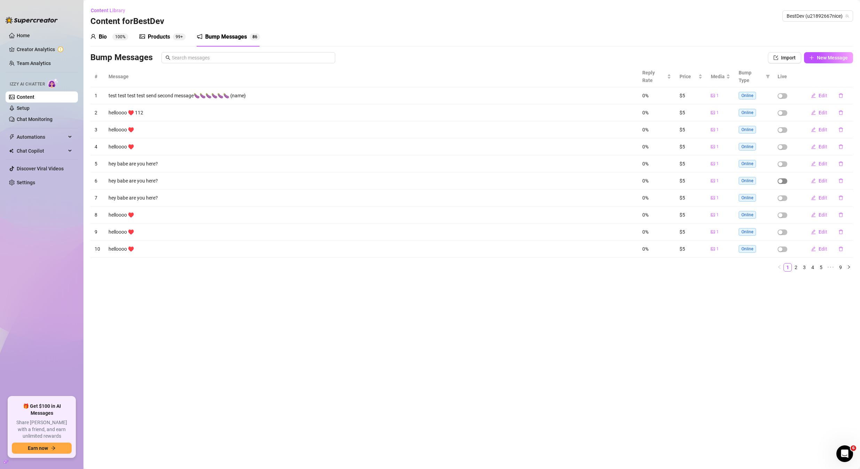
click at [784, 178] on span "button" at bounding box center [782, 181] width 10 height 6
click at [785, 161] on span "button" at bounding box center [782, 164] width 10 height 6
click at [784, 143] on td at bounding box center [787, 146] width 28 height 17
click at [784, 144] on span "button" at bounding box center [782, 147] width 10 height 6
click at [783, 127] on span "button" at bounding box center [782, 130] width 10 height 6
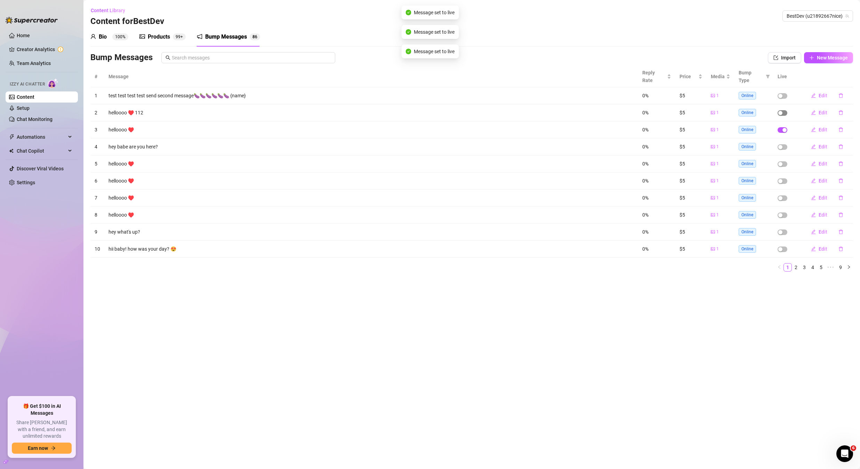
click at [783, 110] on span "button" at bounding box center [782, 113] width 10 height 6
click at [848, 265] on icon "right" at bounding box center [848, 267] width 4 height 4
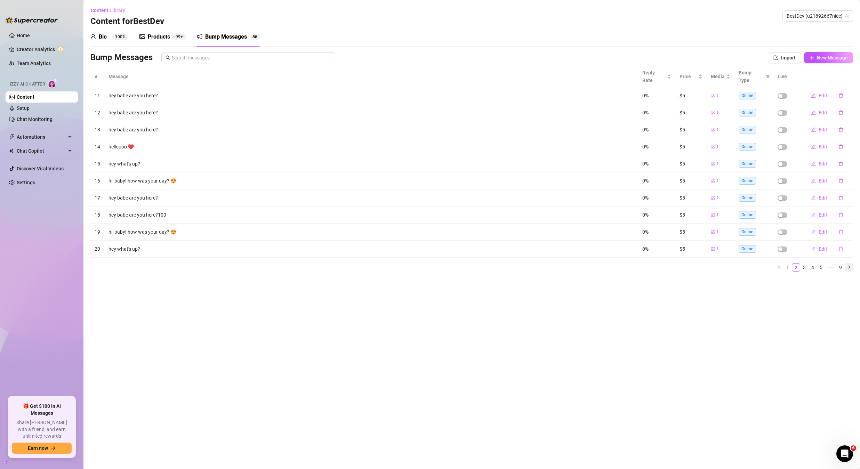
click at [848, 265] on icon "right" at bounding box center [848, 267] width 4 height 4
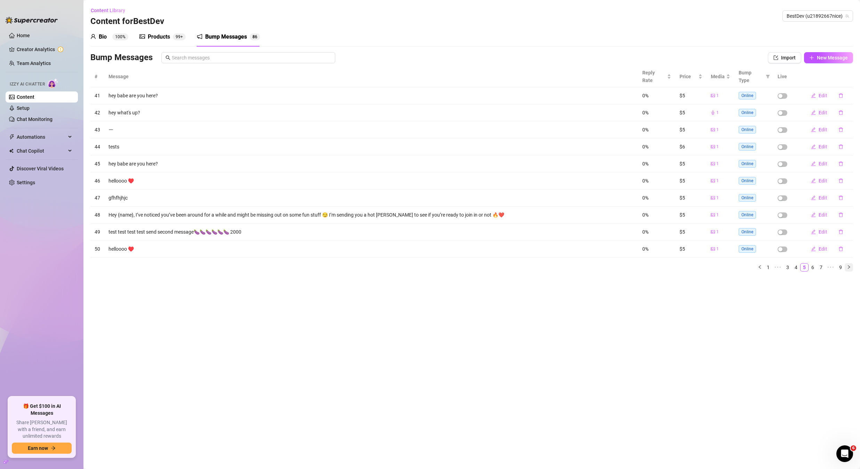
click at [848, 265] on icon "right" at bounding box center [848, 267] width 4 height 4
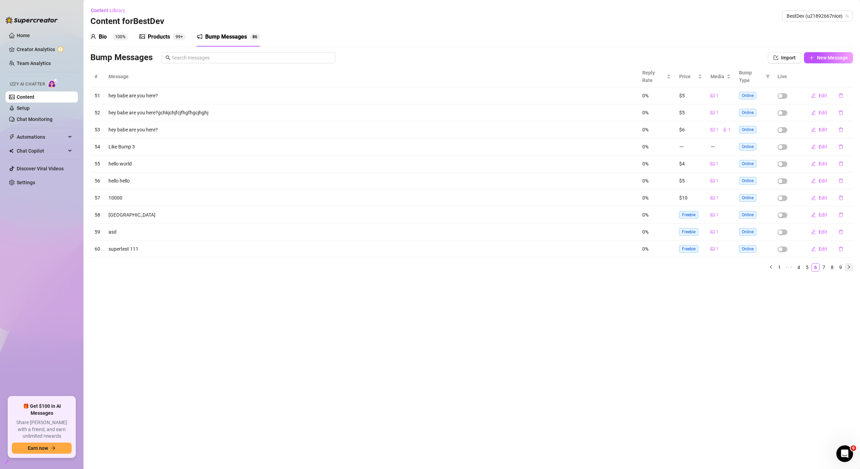
click at [848, 264] on button "button" at bounding box center [848, 267] width 8 height 8
click at [846, 263] on button "button" at bounding box center [848, 267] width 8 height 8
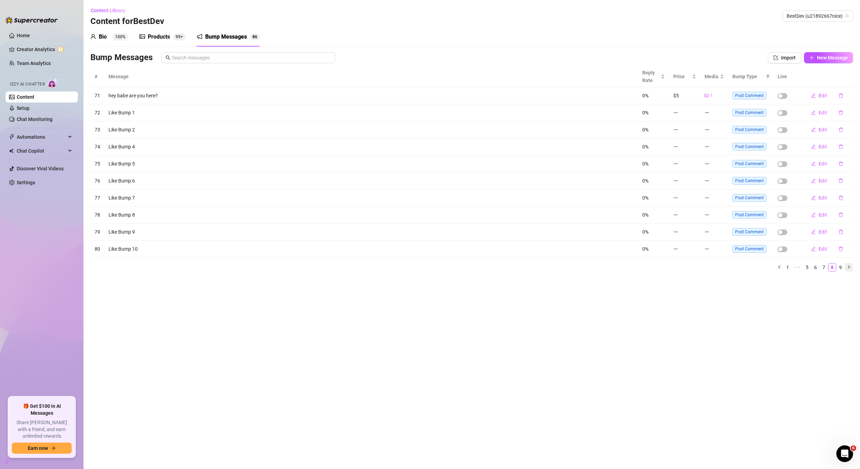
click at [847, 265] on icon "right" at bounding box center [848, 267] width 4 height 4
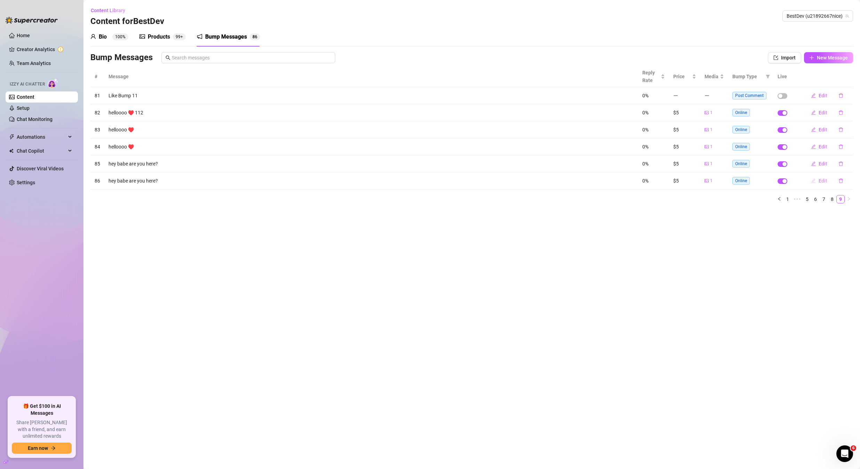
click at [816, 182] on icon "edit" at bounding box center [813, 180] width 5 height 5
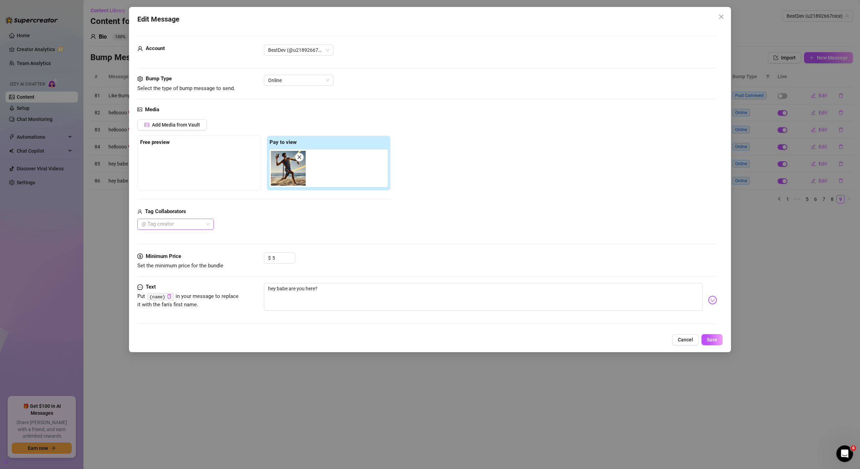
click at [204, 224] on div at bounding box center [172, 224] width 66 height 10
drag, startPoint x: 168, startPoint y: 238, endPoint x: 182, endPoint y: 245, distance: 15.5
click at [181, 244] on div "Sav 🧿 dgafbella" at bounding box center [176, 244] width 74 height 22
click at [183, 241] on div "Sav 🧿" at bounding box center [175, 238] width 65 height 8
click at [477, 299] on textarea "hey babe are you here?" at bounding box center [483, 297] width 438 height 28
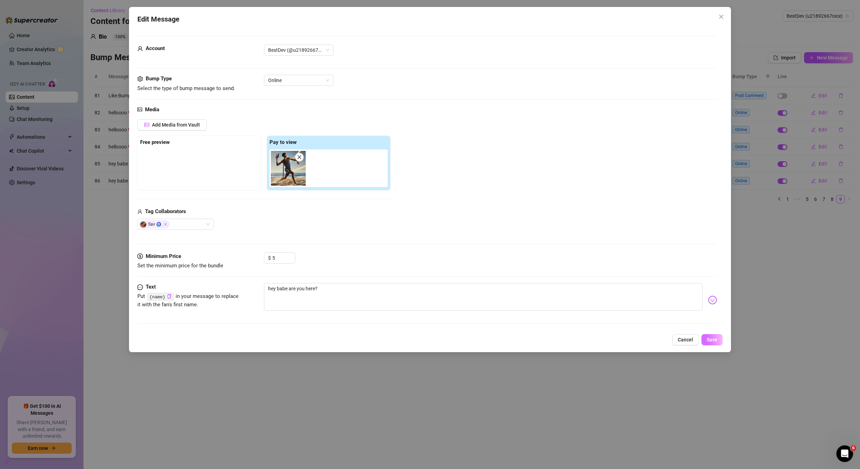
click at [706, 335] on button "Save" at bounding box center [711, 339] width 21 height 11
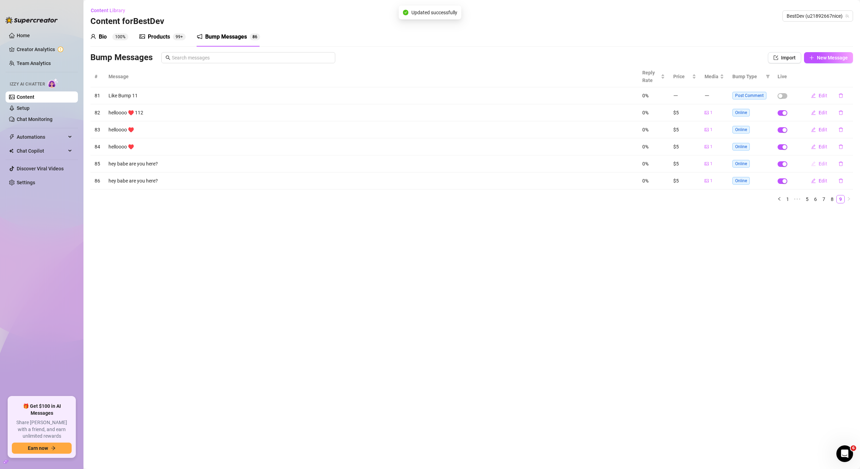
click at [823, 162] on span "Edit" at bounding box center [822, 164] width 9 height 6
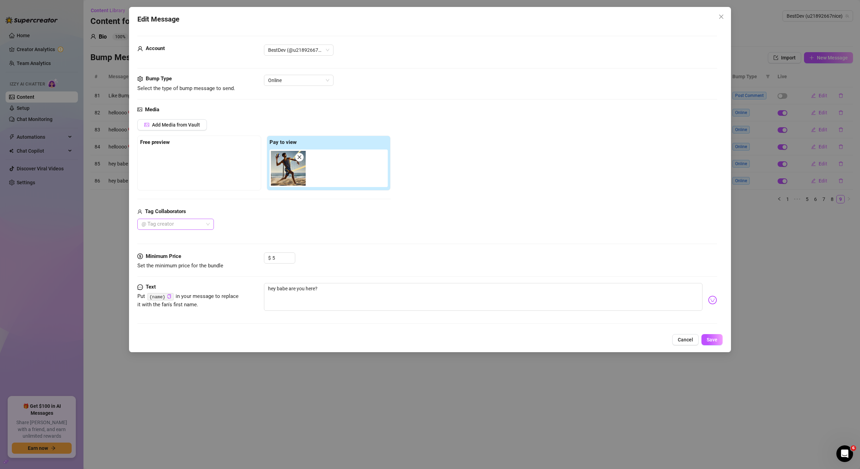
click at [170, 222] on div at bounding box center [172, 224] width 66 height 10
click at [180, 237] on div "Sav 🧿" at bounding box center [175, 238] width 65 height 8
click at [702, 338] on button "Save" at bounding box center [711, 339] width 21 height 11
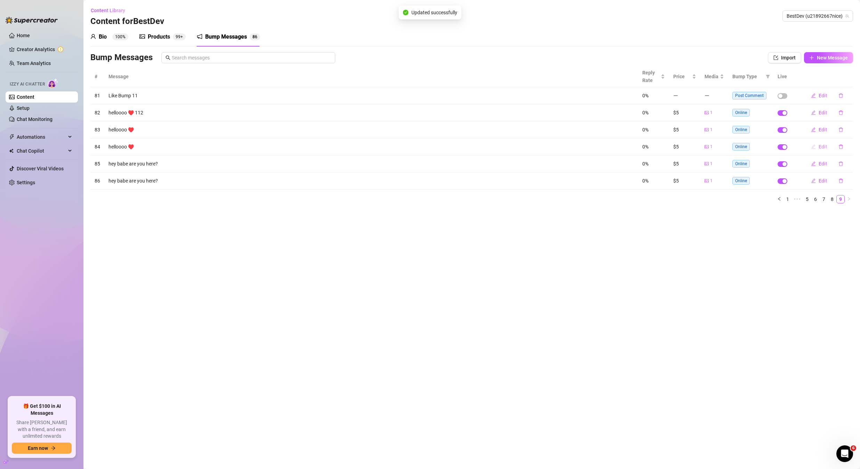
click at [813, 145] on icon "edit" at bounding box center [813, 146] width 5 height 5
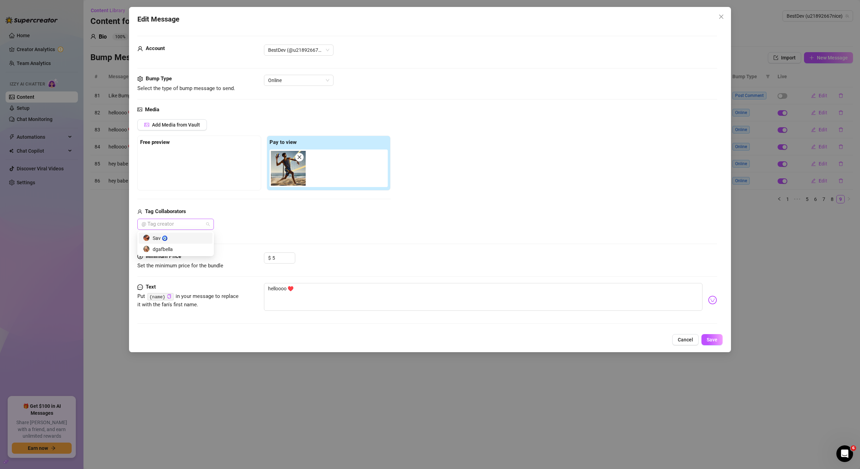
click at [194, 222] on div at bounding box center [172, 224] width 66 height 10
click at [185, 236] on div "Sav 🧿" at bounding box center [175, 238] width 65 height 8
click at [713, 337] on span "Save" at bounding box center [711, 340] width 11 height 6
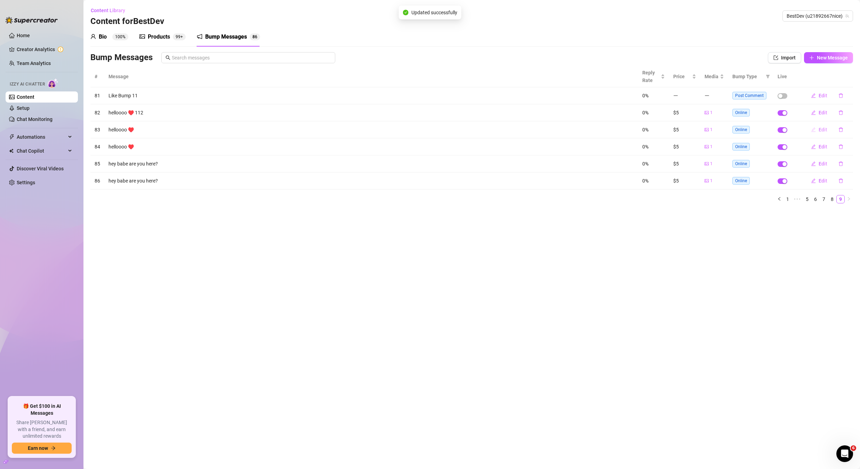
click at [821, 133] on button "Edit" at bounding box center [818, 129] width 27 height 11
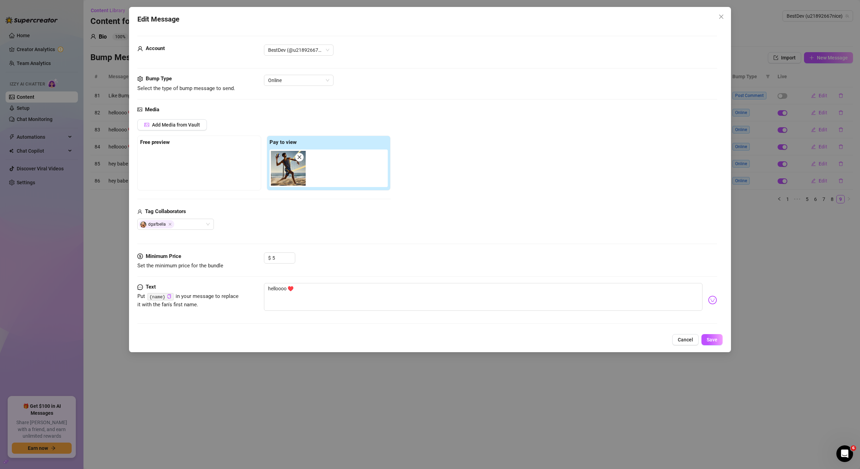
click at [678, 339] on button "Cancel" at bounding box center [685, 339] width 26 height 11
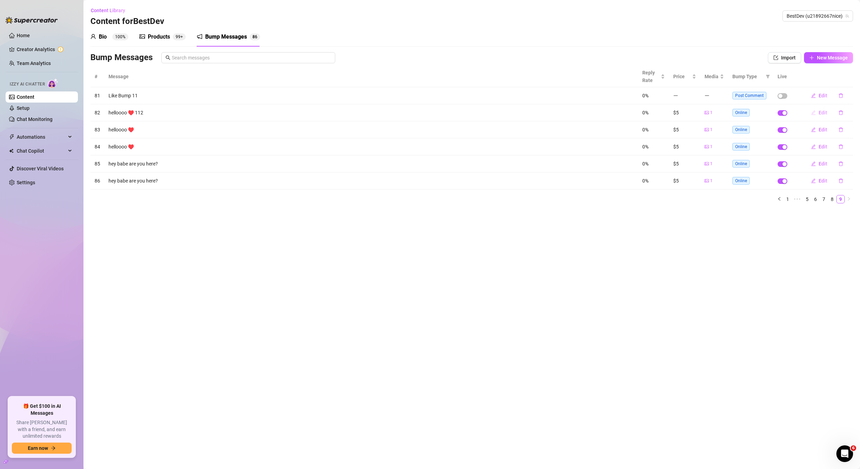
click at [826, 113] on span "Edit" at bounding box center [822, 113] width 9 height 6
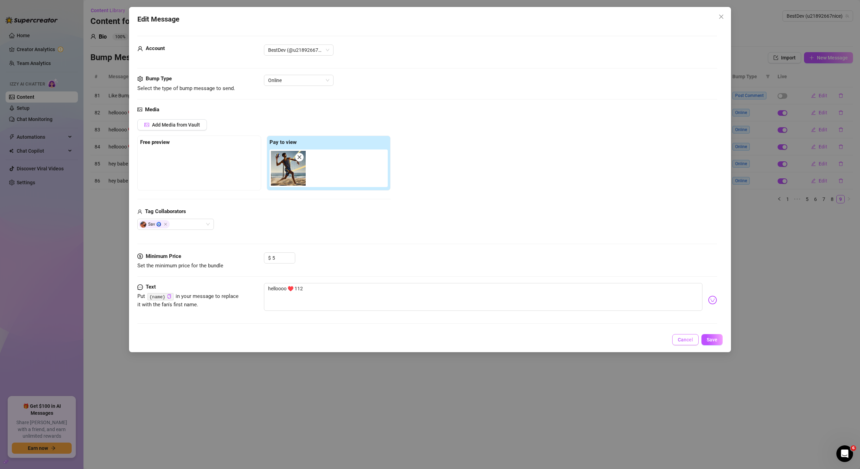
click at [686, 335] on button "Cancel" at bounding box center [685, 339] width 26 height 11
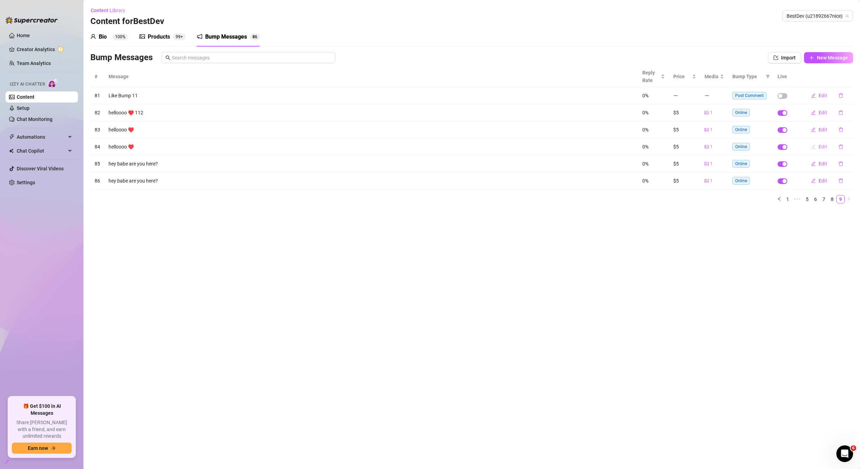
click at [817, 150] on button "Edit" at bounding box center [818, 146] width 27 height 11
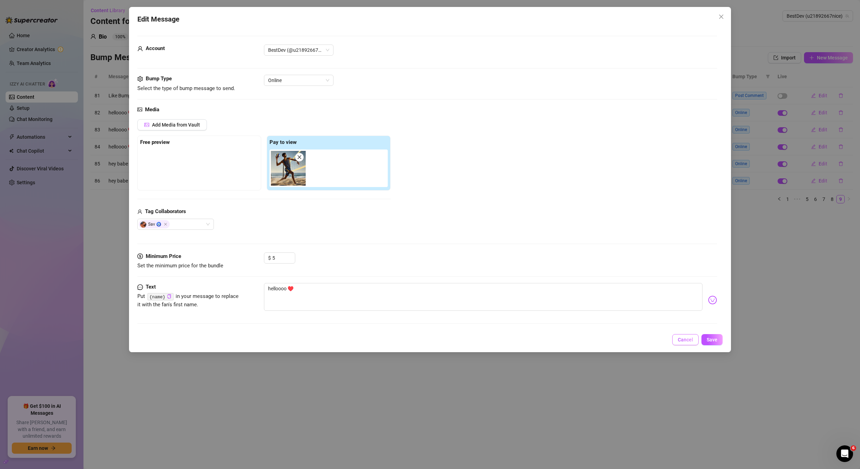
click at [685, 344] on button "Cancel" at bounding box center [685, 339] width 26 height 11
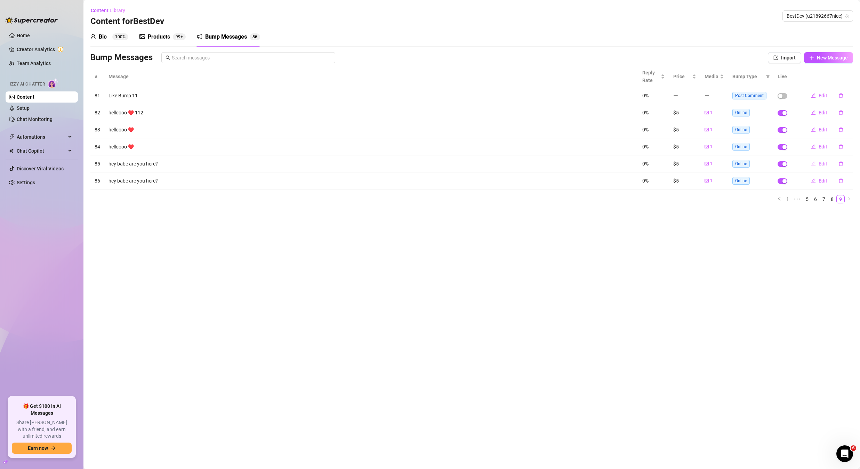
click at [817, 165] on button "Edit" at bounding box center [818, 163] width 27 height 11
type textarea "hey babe are you here?"
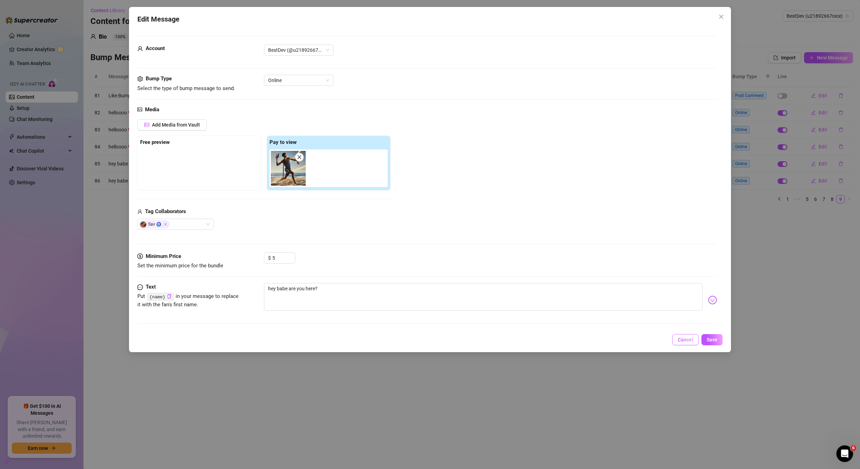
click at [681, 338] on span "Cancel" at bounding box center [685, 340] width 15 height 6
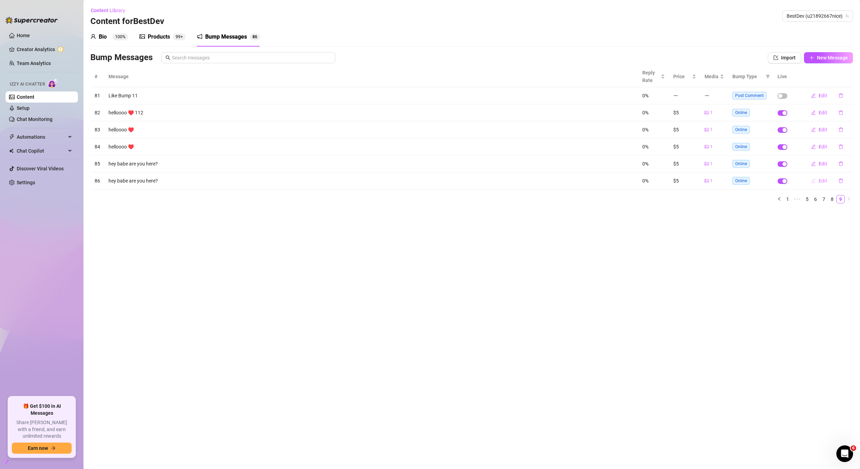
click at [818, 183] on button "Edit" at bounding box center [818, 180] width 27 height 11
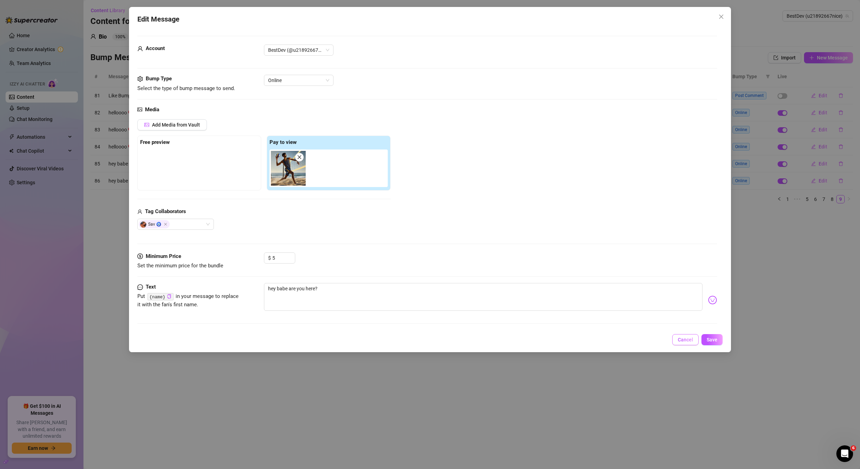
click at [681, 340] on span "Cancel" at bounding box center [685, 340] width 15 height 6
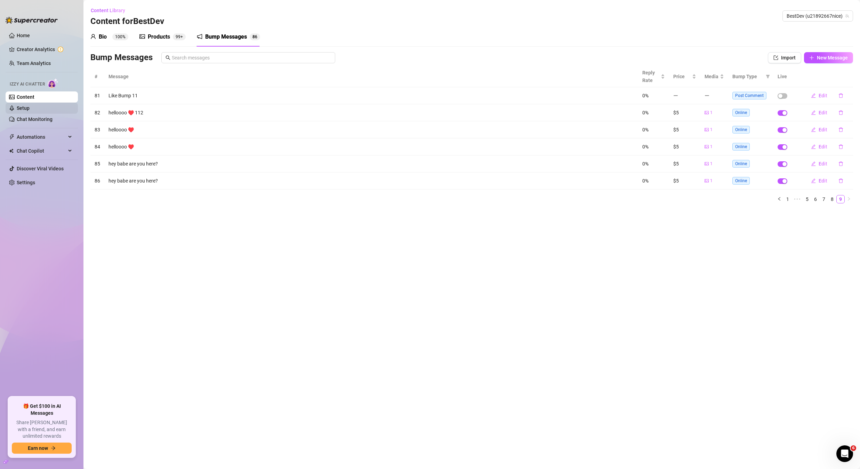
click at [30, 106] on link "Setup" at bounding box center [23, 108] width 13 height 6
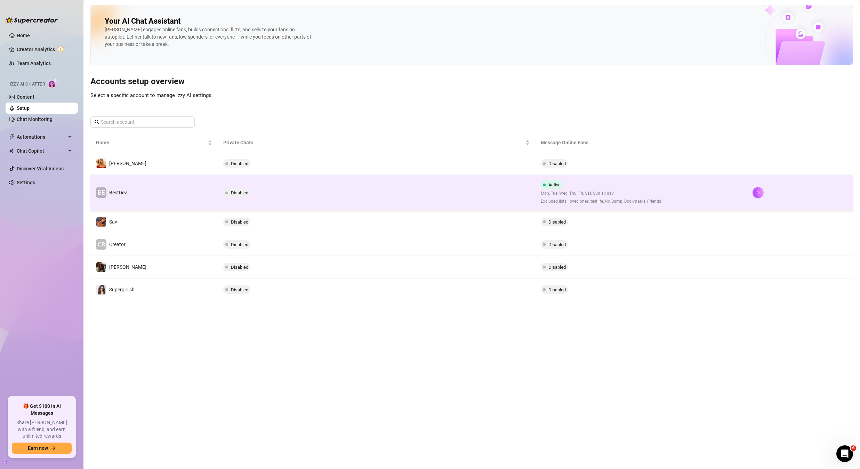
click at [148, 194] on td "BE BestDev" at bounding box center [153, 193] width 127 height 36
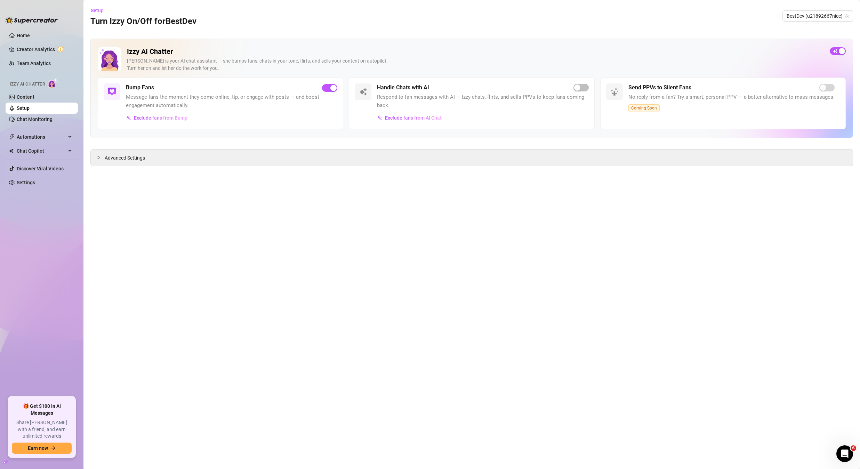
click at [30, 107] on link "Setup" at bounding box center [23, 108] width 13 height 6
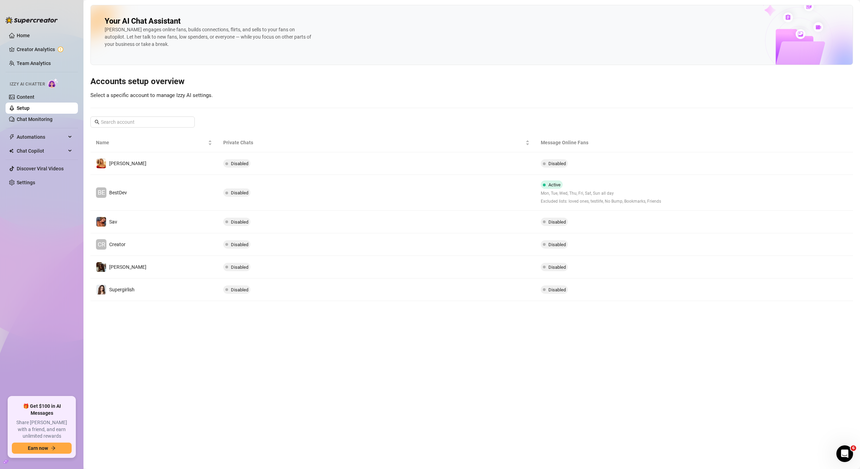
click at [30, 107] on link "Setup" at bounding box center [23, 108] width 13 height 6
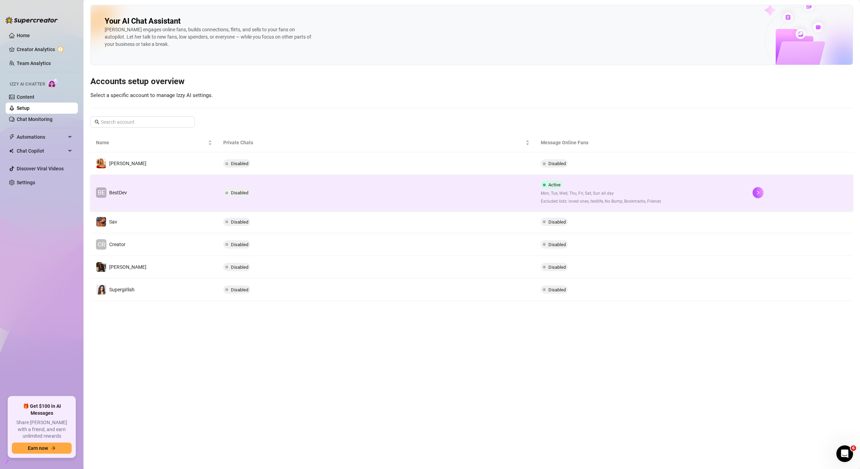
click at [214, 186] on td "BE BestDev" at bounding box center [153, 193] width 127 height 36
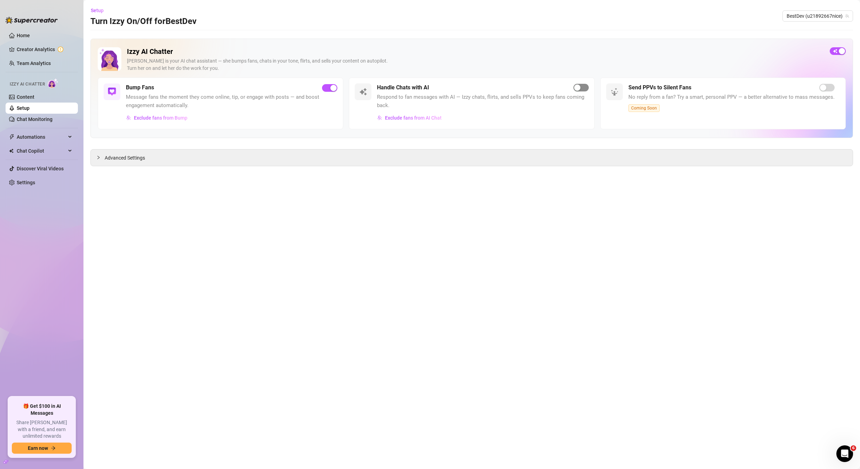
click at [575, 87] on div "button" at bounding box center [577, 87] width 6 height 6
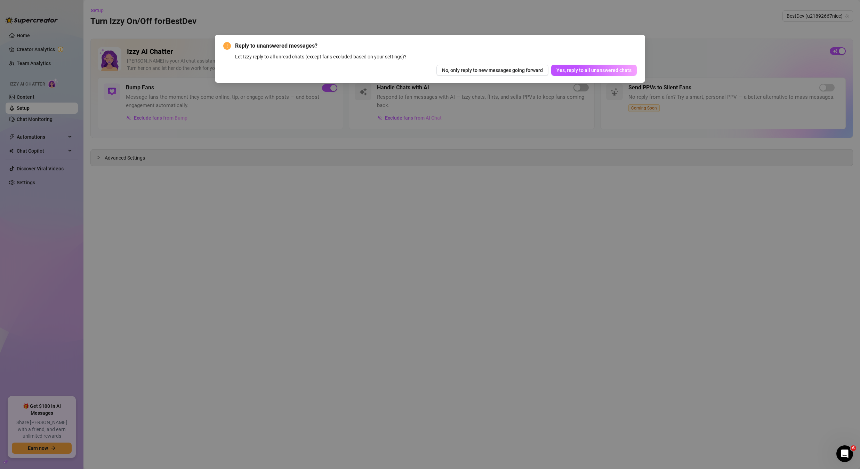
click at [508, 145] on div "Reply to unanswered messages? Let Izzy reply to all unread chats (except fans e…" at bounding box center [430, 234] width 860 height 469
click at [492, 73] on button "No, only reply to new messages going forward" at bounding box center [492, 70] width 112 height 11
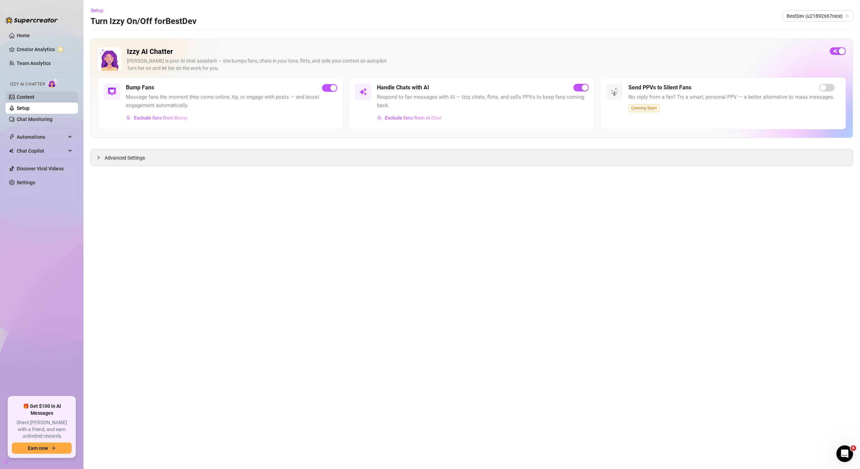
click at [34, 96] on link "Content" at bounding box center [26, 97] width 18 height 6
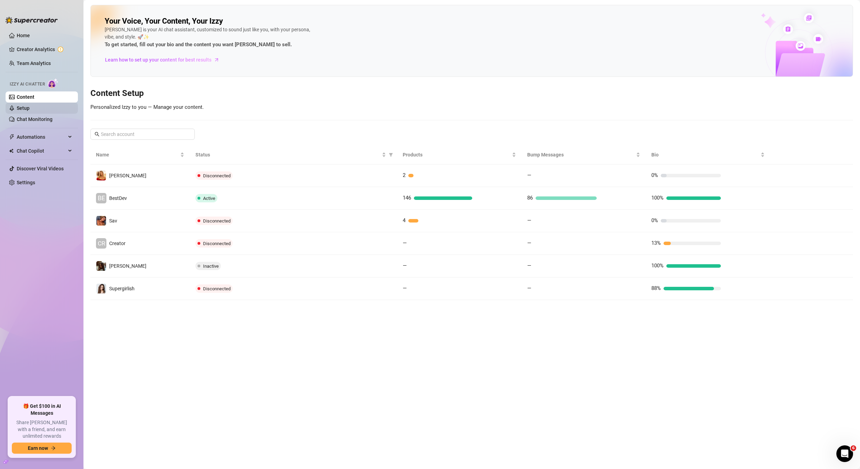
click at [30, 106] on link "Setup" at bounding box center [23, 108] width 13 height 6
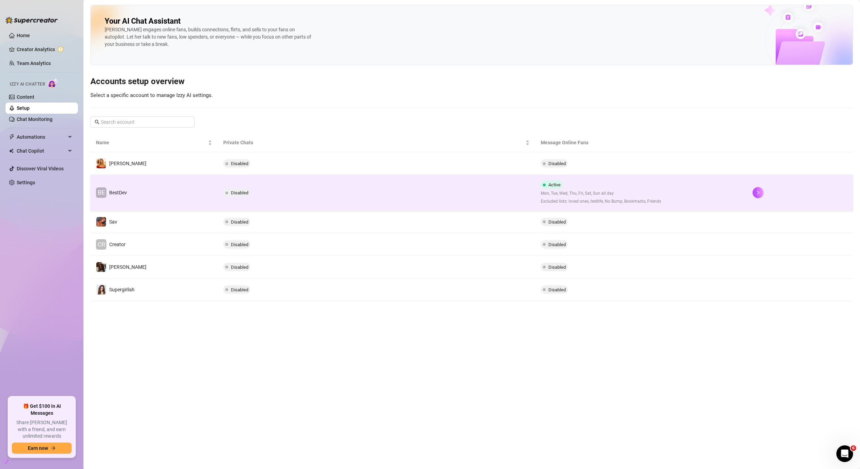
click at [156, 190] on td "BE BestDev" at bounding box center [153, 193] width 127 height 36
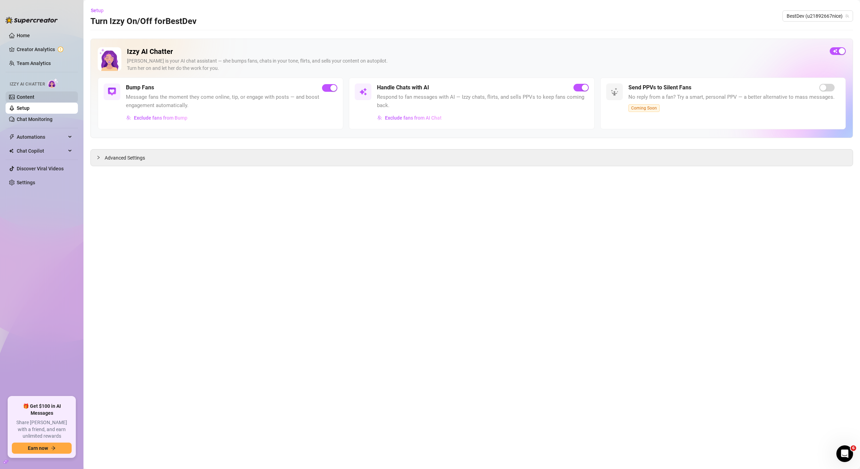
click at [34, 100] on link "Content" at bounding box center [26, 97] width 18 height 6
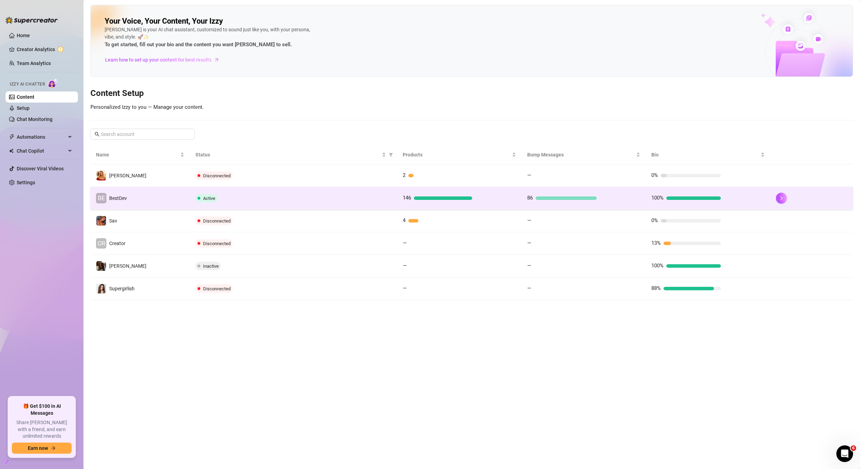
click at [162, 204] on td "BE BestDev" at bounding box center [139, 198] width 99 height 23
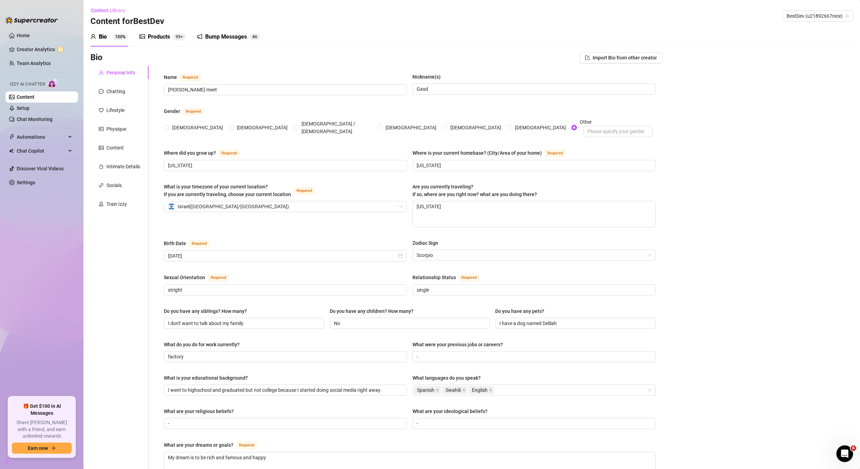
click at [211, 33] on div "Bump Messages" at bounding box center [226, 37] width 42 height 8
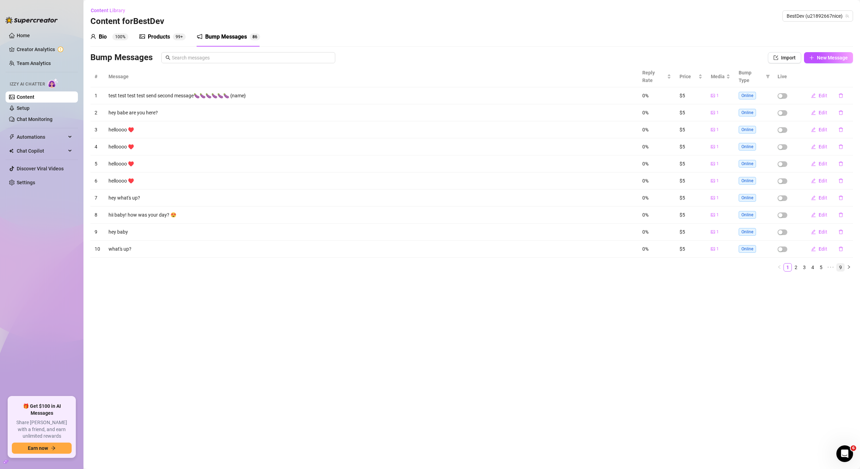
click at [843, 264] on link "9" at bounding box center [840, 268] width 8 height 8
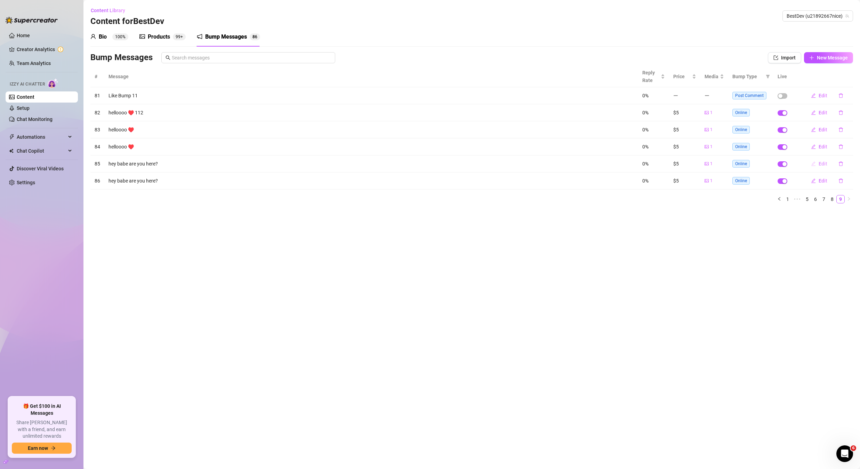
click at [820, 162] on span "Edit" at bounding box center [822, 164] width 9 height 6
type textarea "hey babe are you here?"
click at [821, 166] on span "Edit" at bounding box center [822, 164] width 9 height 6
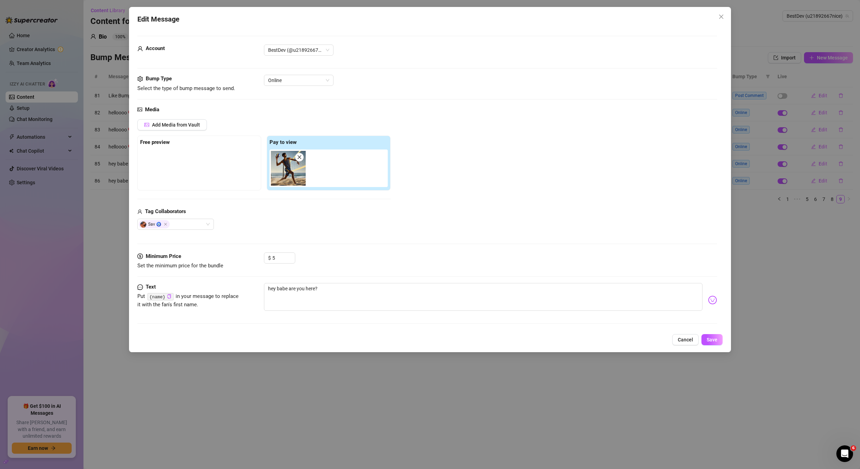
click at [790, 304] on div "Edit Message Account BestDev (@u21892667nice) Bump Type Select the type of bump…" at bounding box center [430, 234] width 860 height 469
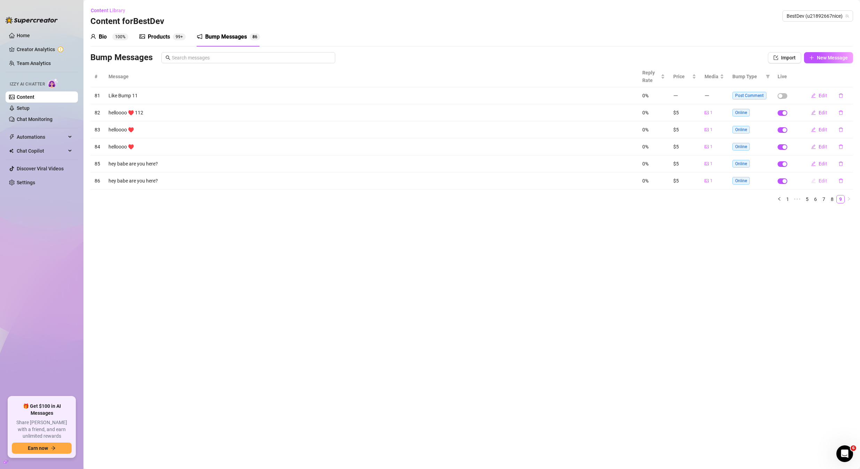
click at [819, 181] on span "Edit" at bounding box center [822, 181] width 9 height 6
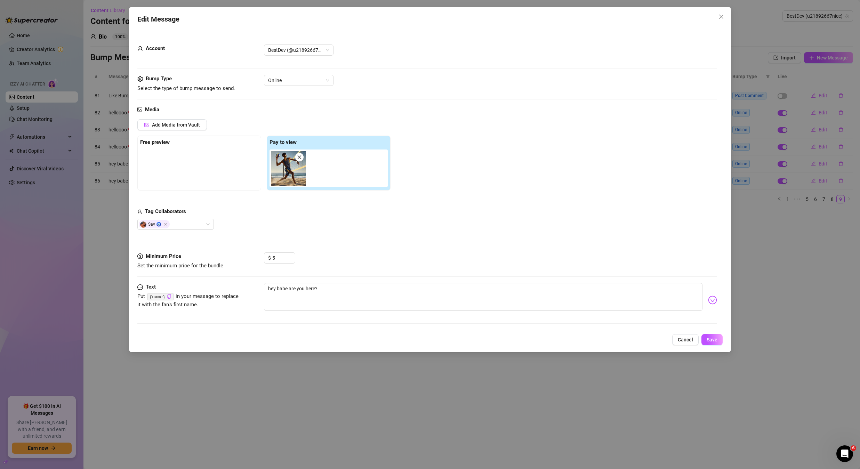
click at [806, 264] on div "Edit Message Account BestDev (@u21892667nice) Bump Type Select the type of bump…" at bounding box center [430, 234] width 860 height 469
